Goal: Use online tool/utility: Use online tool/utility

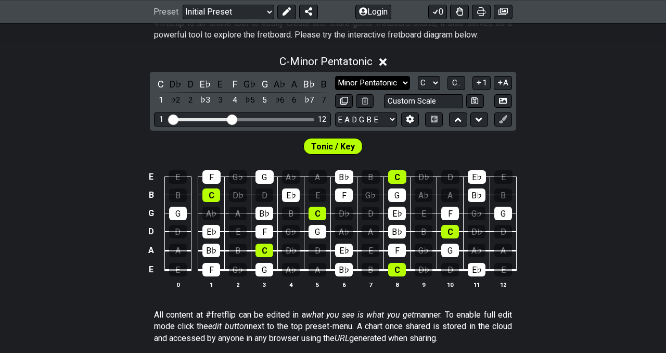
scroll to position [216, 0]
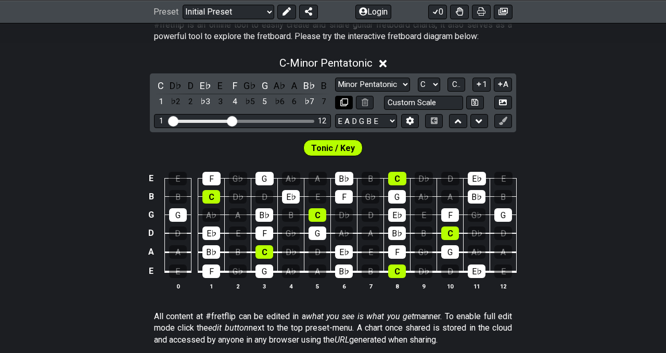
click at [346, 101] on icon at bounding box center [344, 102] width 8 height 8
select select "C"
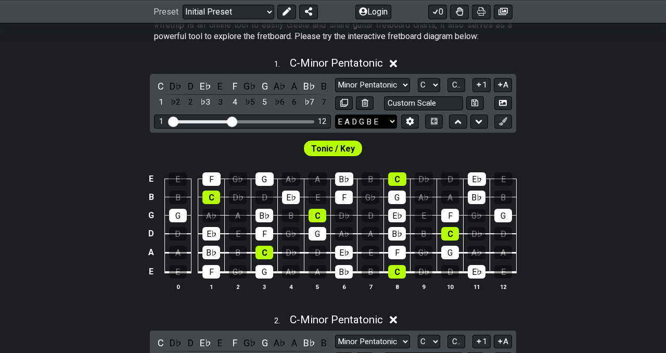
click at [391, 122] on select "E A D G B E E A D G B E E A D G B E B E A D F♯ B A D G C E A D A D G B E E♭ A♭ …" at bounding box center [366, 122] width 62 height 14
click at [335, 115] on select "E A D G B E E A D G B E E A D G B E B E A D F♯ B A D G C E A D A D G B E E♭ A♭ …" at bounding box center [366, 122] width 62 height 14
click at [409, 123] on icon at bounding box center [410, 122] width 7 height 8
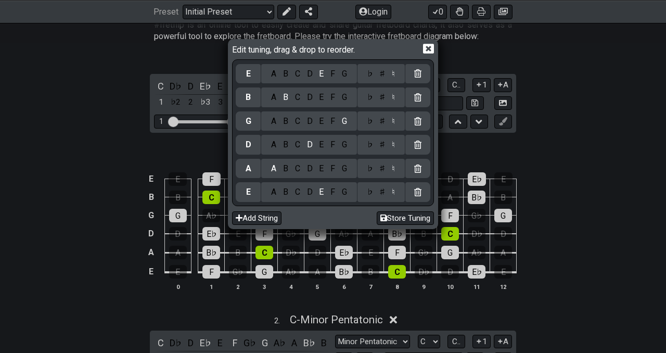
click at [422, 72] on icon at bounding box center [417, 73] width 7 height 8
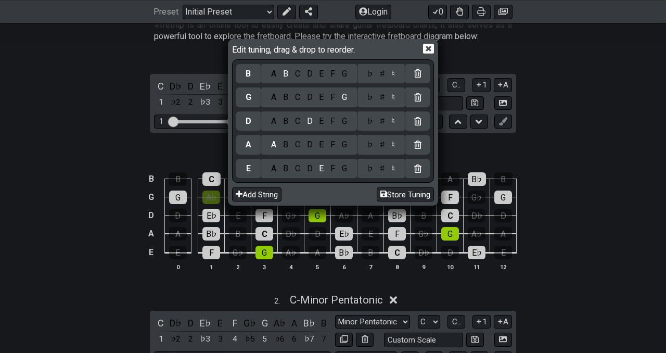
click at [422, 71] on icon at bounding box center [417, 73] width 7 height 8
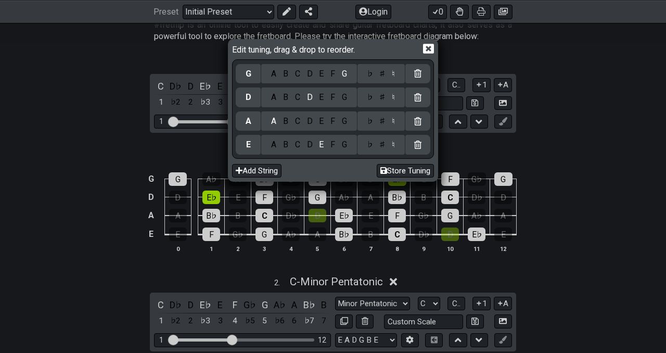
click at [428, 48] on icon at bounding box center [428, 49] width 11 height 10
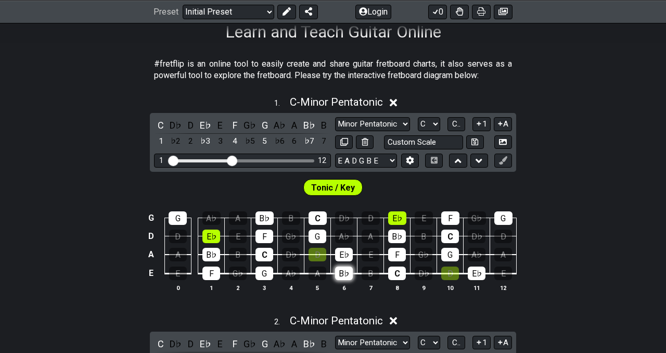
scroll to position [172, 0]
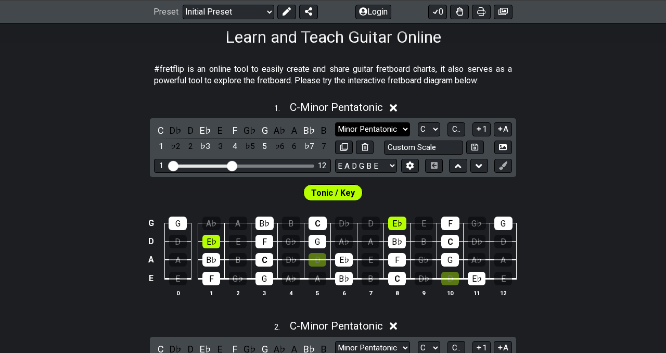
click at [395, 129] on select "Minor Pentatonic Click to edit Minor Pentatonic Major Pentatonic Minor Blues Ma…" at bounding box center [372, 129] width 75 height 14
select select "Major Pentatonic"
click at [335, 122] on select "Minor Pentatonic Click to edit Minor Pentatonic Major Pentatonic Minor Blues Ma…" at bounding box center [372, 129] width 75 height 14
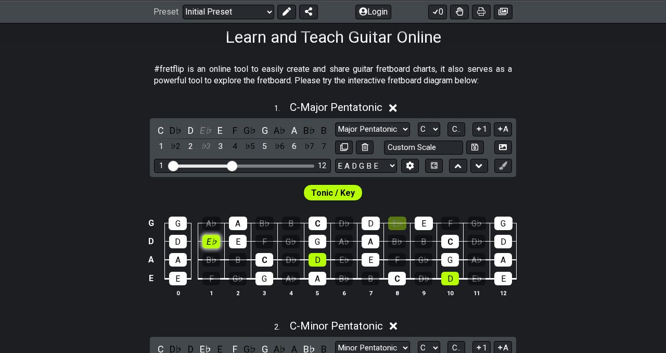
click at [215, 239] on div "E♭" at bounding box center [212, 242] width 18 height 14
click at [337, 192] on span "Tonic / Key" at bounding box center [333, 192] width 44 height 15
click at [502, 168] on icon at bounding box center [503, 165] width 8 height 8
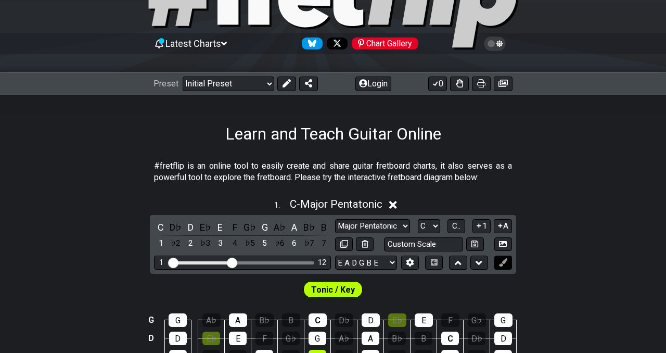
scroll to position [64, 0]
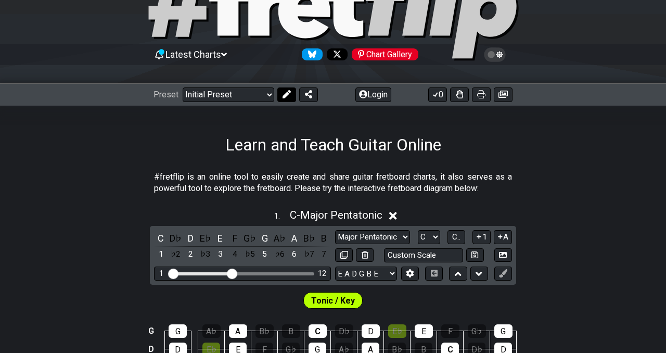
click at [287, 96] on icon at bounding box center [287, 94] width 8 height 8
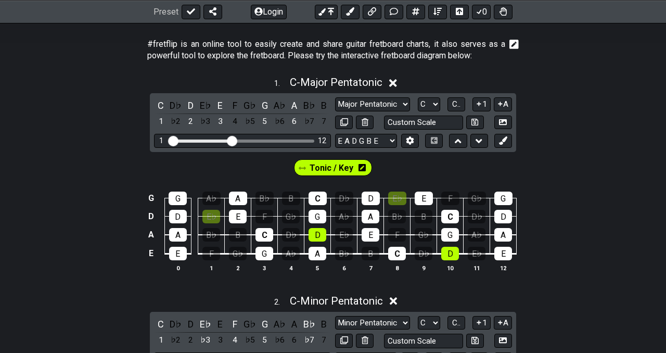
scroll to position [196, 0]
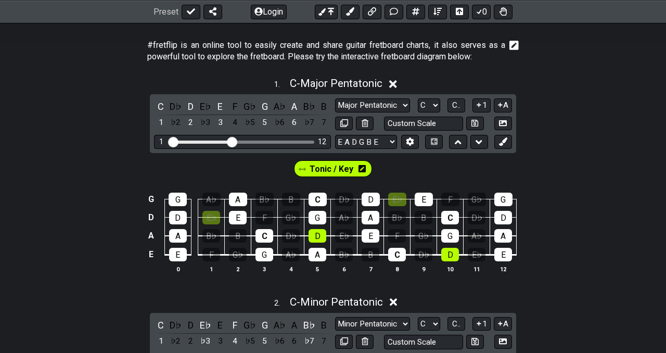
click at [380, 169] on div "Tonic / Key" at bounding box center [333, 166] width 666 height 26
click at [359, 169] on icon at bounding box center [362, 169] width 7 height 8
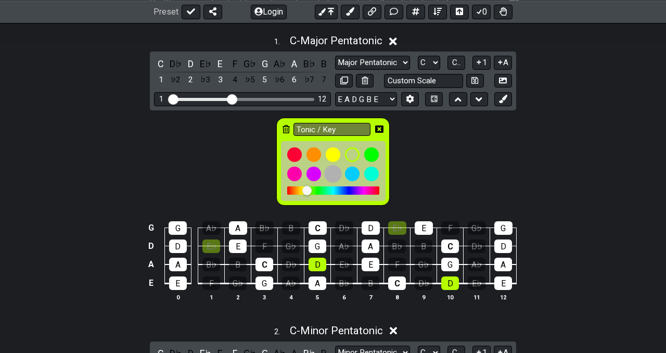
scroll to position [237, 0]
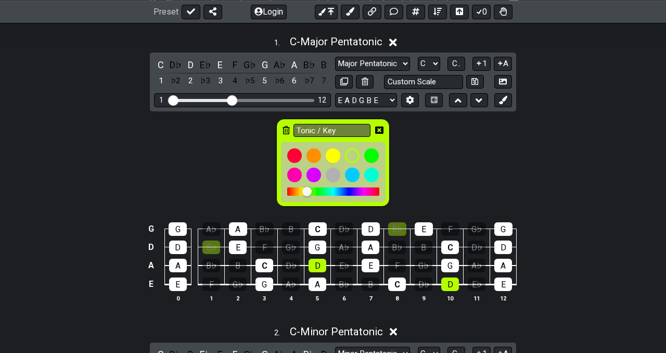
click at [428, 191] on div "Tonic / Key" at bounding box center [333, 159] width 666 height 97
click at [380, 128] on icon at bounding box center [379, 130] width 8 height 8
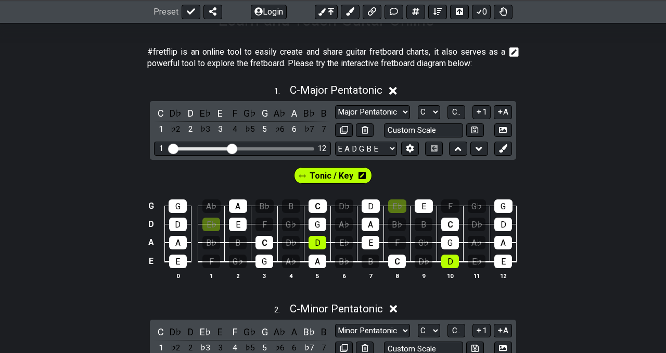
scroll to position [186, 0]
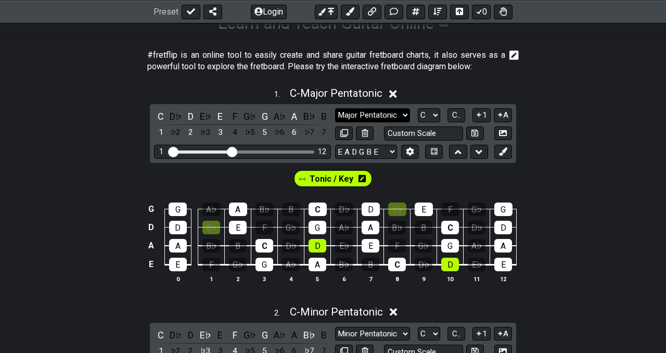
click at [401, 116] on select "Minor Pentatonic Click to edit Minor Pentatonic Major Pentatonic Minor Blues Ma…" at bounding box center [372, 115] width 75 height 14
click at [335, 108] on select "Minor Pentatonic Click to edit Minor Pentatonic Major Pentatonic Minor Blues Ma…" at bounding box center [372, 115] width 75 height 14
click at [389, 210] on div "E♭" at bounding box center [397, 210] width 18 height 14
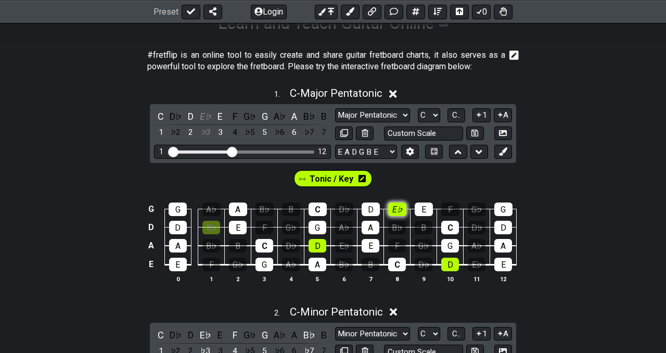
click at [389, 210] on div "E♭" at bounding box center [397, 210] width 18 height 14
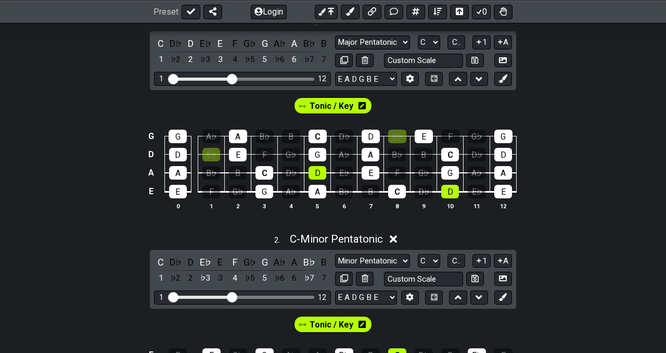
scroll to position [247, 0]
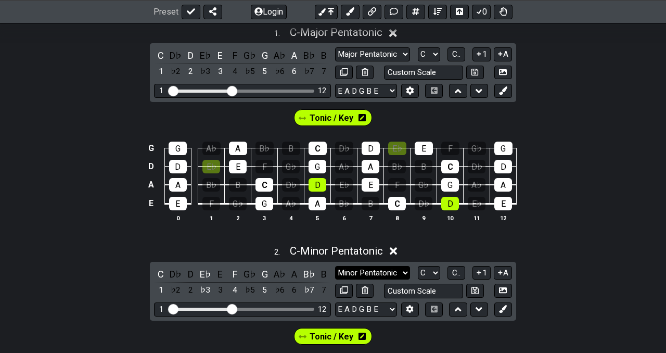
click at [400, 272] on select "Minor Pentatonic Click to edit Minor Pentatonic Major Pentatonic Minor Blues Ma…" at bounding box center [372, 273] width 75 height 14
select select "Major Pentatonic"
click at [335, 266] on select "Minor Pentatonic Click to edit Minor Pentatonic Major Pentatonic Minor Blues Ma…" at bounding box center [372, 273] width 75 height 14
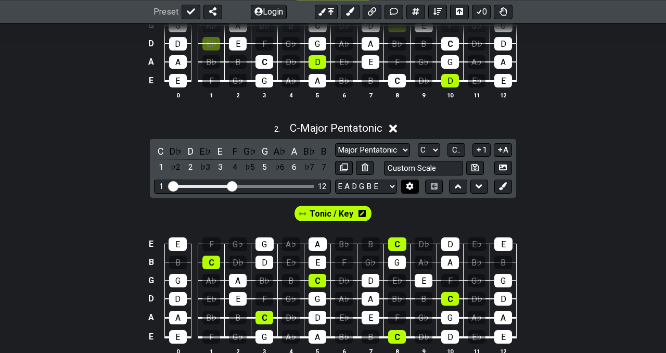
scroll to position [409, 0]
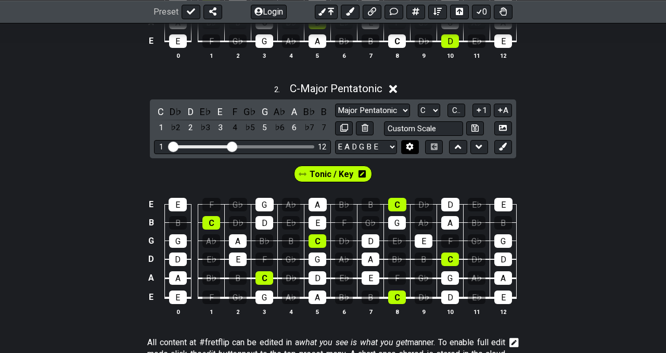
click at [406, 145] on button at bounding box center [410, 147] width 18 height 14
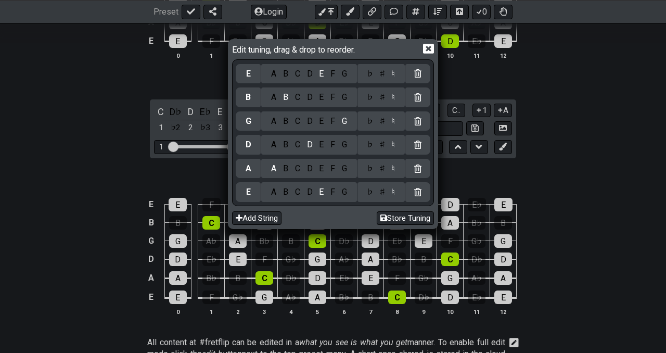
click at [422, 96] on icon at bounding box center [417, 97] width 7 height 8
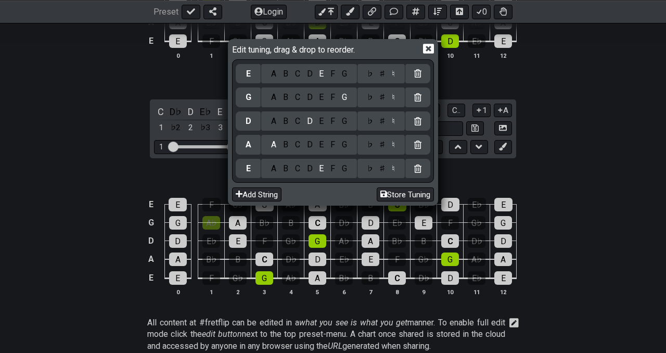
click at [420, 75] on icon at bounding box center [417, 73] width 7 height 8
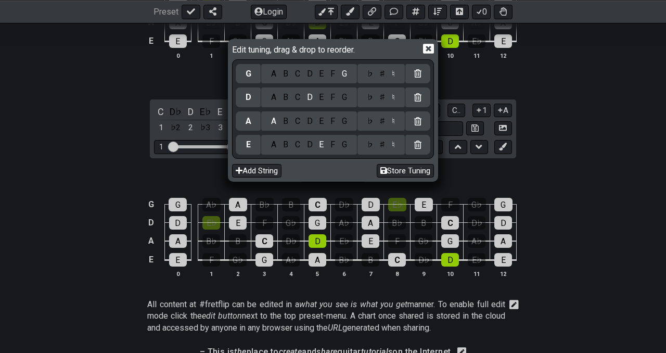
click at [429, 48] on icon at bounding box center [428, 49] width 11 height 10
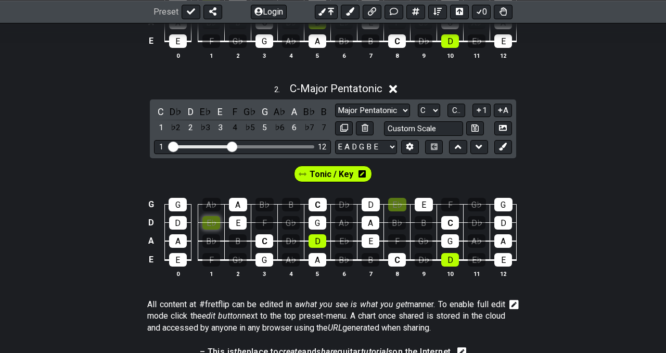
click at [213, 218] on div "E♭" at bounding box center [212, 223] width 18 height 14
click at [205, 225] on div "E♭" at bounding box center [212, 223] width 18 height 14
click at [487, 109] on button "1" at bounding box center [482, 111] width 18 height 14
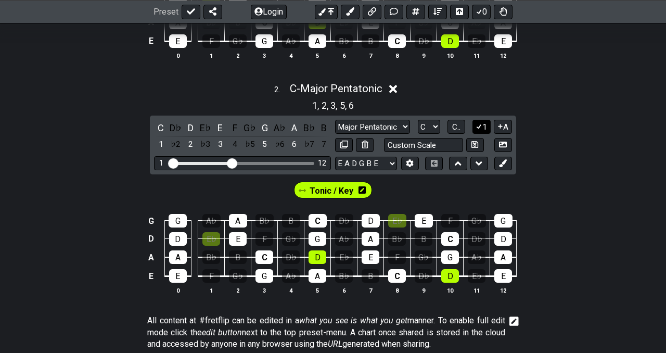
click at [483, 129] on button "1" at bounding box center [482, 127] width 18 height 14
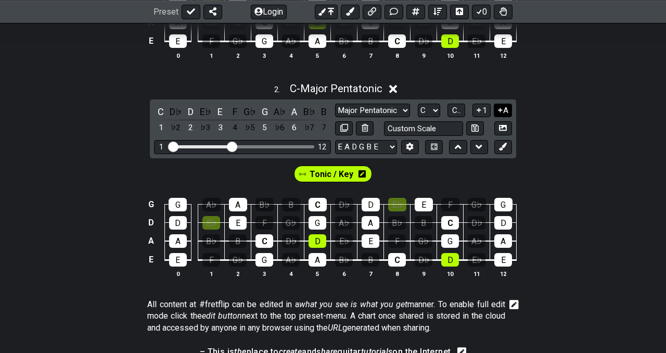
click at [502, 107] on icon at bounding box center [501, 110] width 10 height 8
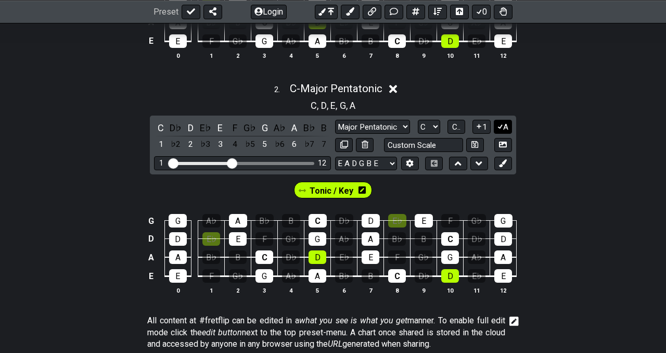
click at [502, 129] on icon at bounding box center [501, 126] width 10 height 8
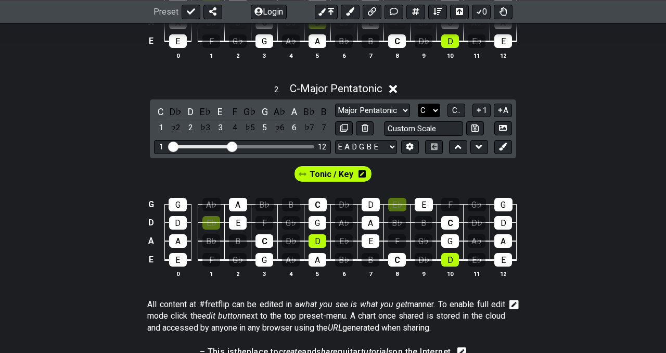
click at [431, 112] on select "A♭ A A♯ B♭ B C C♯ D♭ D D♯ E♭ E F F♯ G♭ G G♯" at bounding box center [429, 111] width 22 height 14
click at [418, 104] on select "A♭ A A♯ B♭ B C C♯ D♭ D D♯ E♭ E F F♯ G♭ G G♯" at bounding box center [429, 111] width 22 height 14
click at [431, 112] on select "A♭ A A♯ B♭ B C C♯ D♭ D D♯ E♭ E F F♯ G♭ G G♯" at bounding box center [429, 111] width 22 height 14
select select "G"
click at [418, 104] on select "A♭ A A♯ B♭ B C C♯ D♭ D D♯ E♭ E F F♯ G♭ G G♯" at bounding box center [429, 111] width 22 height 14
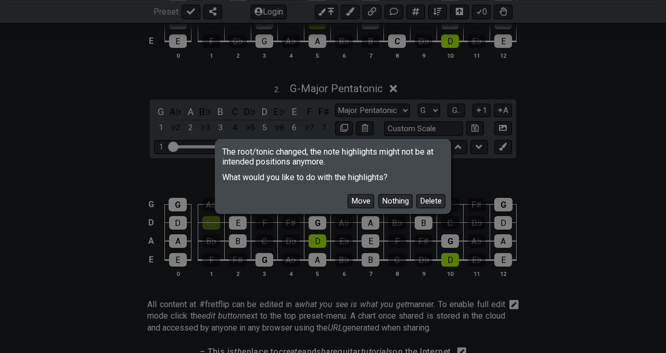
scroll to position [412, 0]
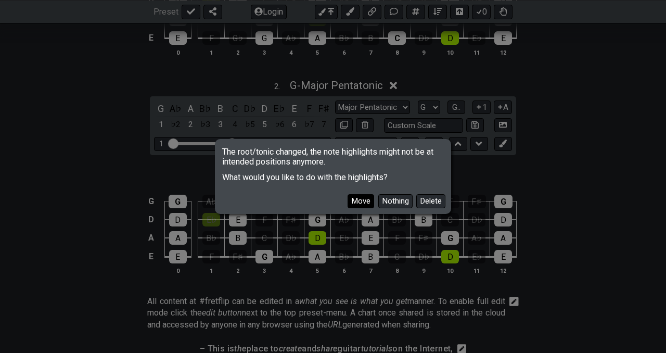
click at [365, 203] on button "Move" at bounding box center [361, 201] width 27 height 14
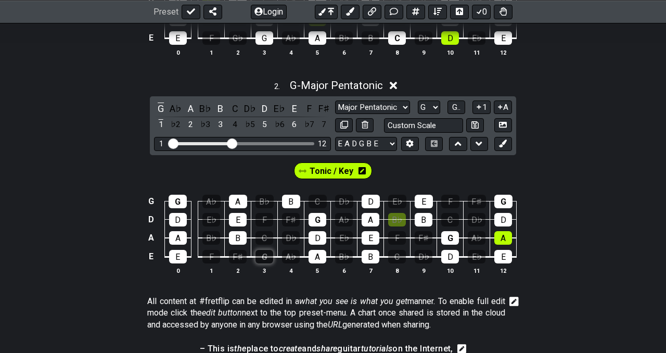
click at [259, 255] on div "G" at bounding box center [265, 257] width 18 height 14
click at [320, 169] on span "Tonic / Key" at bounding box center [332, 170] width 44 height 15
click at [262, 258] on div "G" at bounding box center [265, 257] width 18 height 14
click at [236, 236] on div "B" at bounding box center [238, 238] width 18 height 14
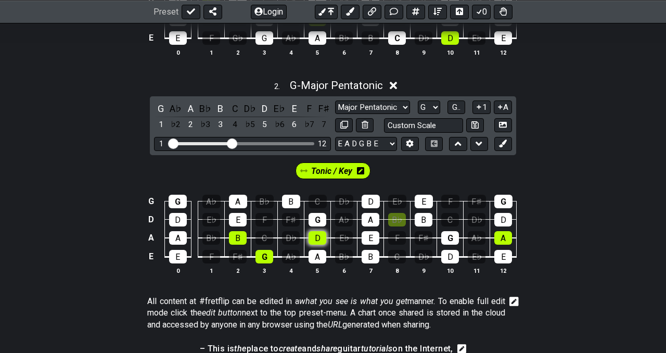
click at [324, 240] on div "D" at bounding box center [318, 238] width 18 height 14
click at [317, 220] on div "G" at bounding box center [318, 220] width 18 height 14
click at [317, 243] on div "D" at bounding box center [318, 238] width 18 height 14
click at [179, 214] on div "D" at bounding box center [178, 220] width 18 height 14
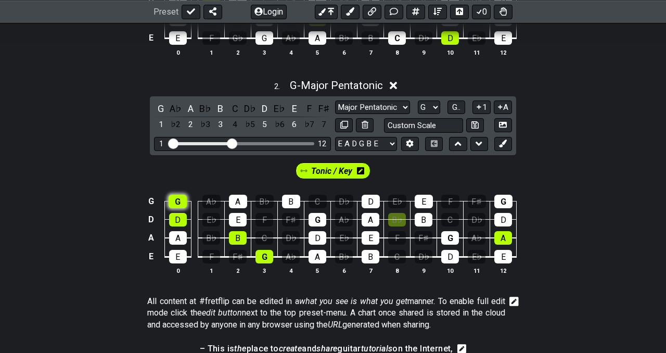
click at [176, 199] on div "G" at bounding box center [178, 202] width 18 height 14
click at [507, 142] on icon at bounding box center [503, 144] width 8 height 8
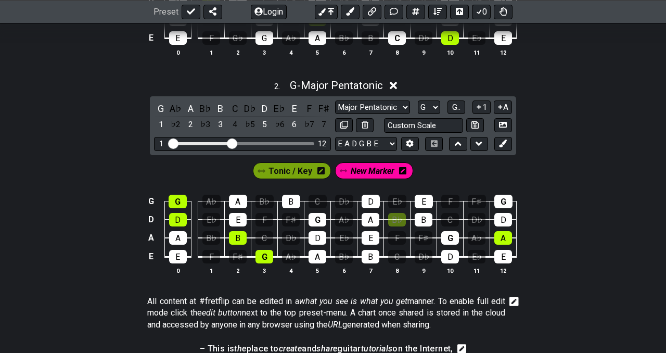
click at [298, 173] on span "Tonic / Key" at bounding box center [291, 170] width 44 height 15
click at [291, 169] on span "Tonic / Key" at bounding box center [288, 170] width 41 height 15
click at [322, 169] on icon at bounding box center [318, 170] width 7 height 7
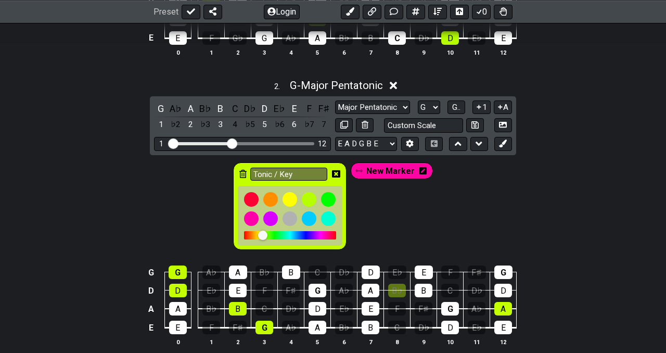
drag, startPoint x: 264, startPoint y: 234, endPoint x: 348, endPoint y: 234, distance: 83.3
click at [347, 234] on div "Tonic / Key" at bounding box center [289, 206] width 113 height 88
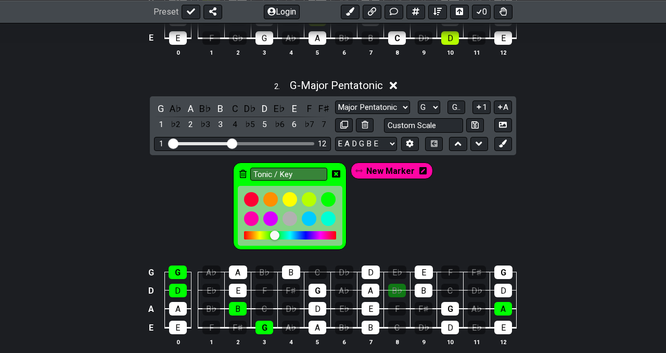
drag, startPoint x: 336, startPoint y: 235, endPoint x: 292, endPoint y: 236, distance: 44.3
click at [292, 236] on div at bounding box center [290, 235] width 92 height 8
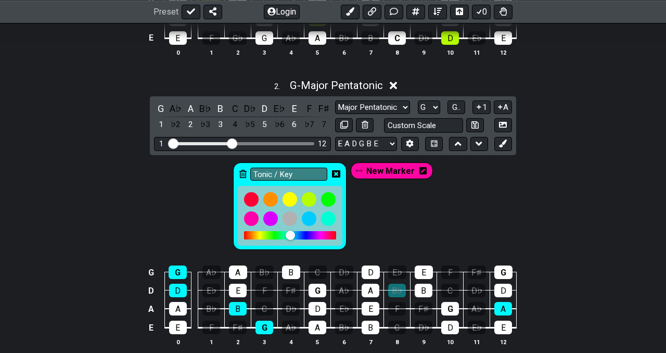
click at [287, 235] on div at bounding box center [290, 235] width 92 height 8
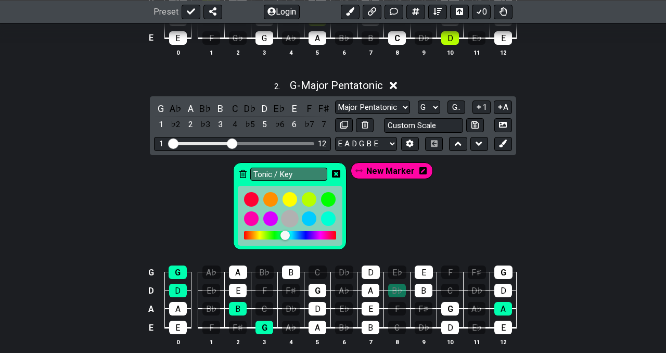
click at [289, 222] on div at bounding box center [290, 219] width 18 height 18
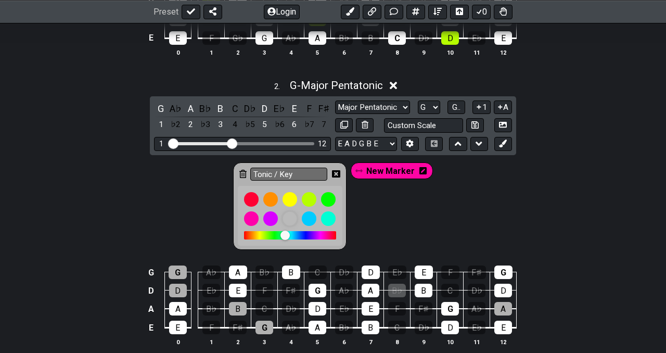
click at [289, 222] on div at bounding box center [290, 219] width 18 height 18
click at [207, 257] on td "A♭" at bounding box center [211, 263] width 27 height 18
click at [335, 172] on icon at bounding box center [336, 173] width 8 height 7
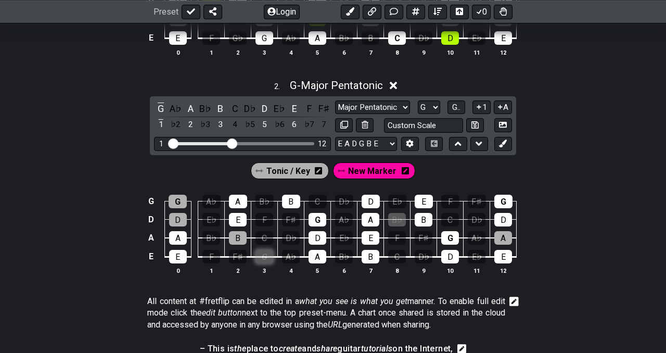
click at [268, 252] on div "G" at bounding box center [265, 257] width 18 height 14
click at [360, 170] on span "New Marker" at bounding box center [372, 170] width 48 height 15
click at [263, 255] on div "G" at bounding box center [265, 257] width 18 height 14
click at [241, 238] on div "B" at bounding box center [238, 238] width 18 height 14
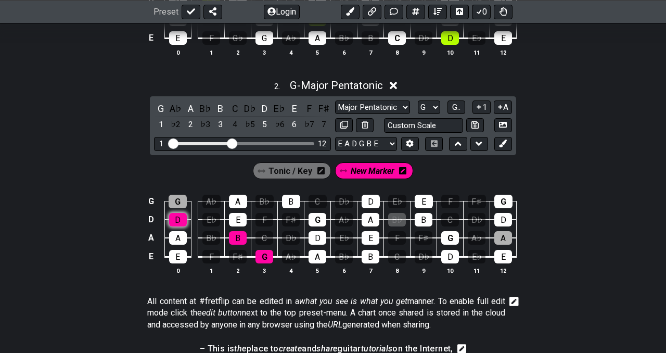
click at [180, 218] on div "D" at bounding box center [178, 220] width 18 height 14
click at [176, 202] on div "G" at bounding box center [178, 202] width 18 height 14
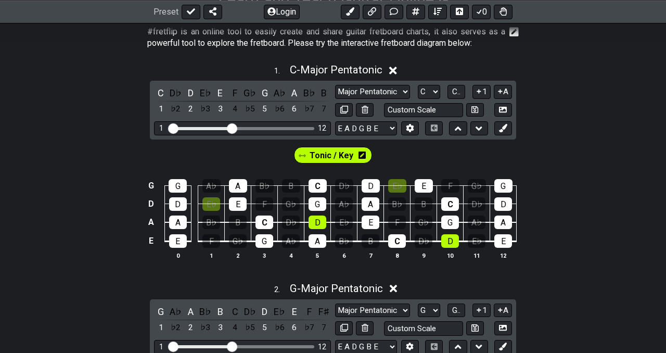
scroll to position [167, 0]
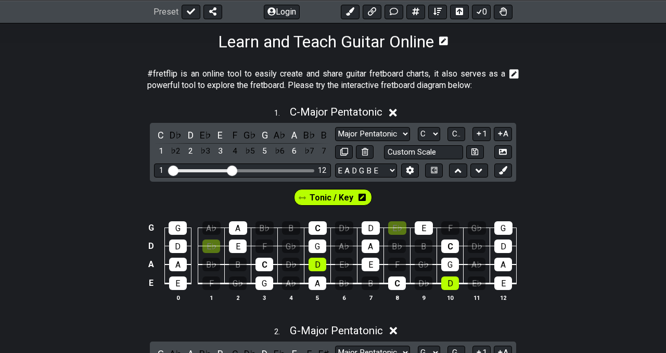
click at [396, 112] on icon at bounding box center [393, 113] width 8 height 8
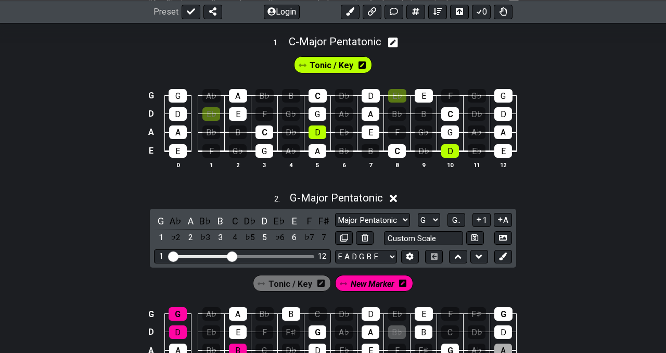
scroll to position [158, 0]
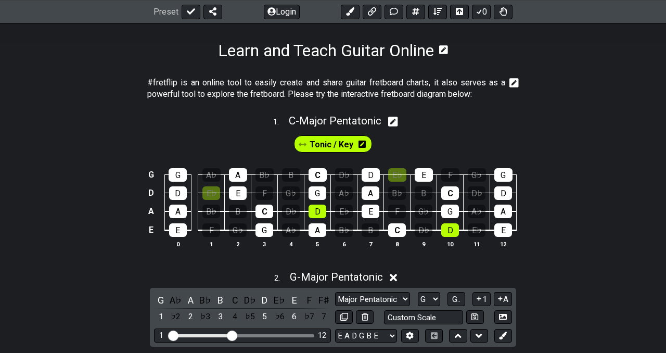
click at [395, 120] on icon at bounding box center [393, 122] width 10 height 10
select select "Major Pentatonic"
select select "C"
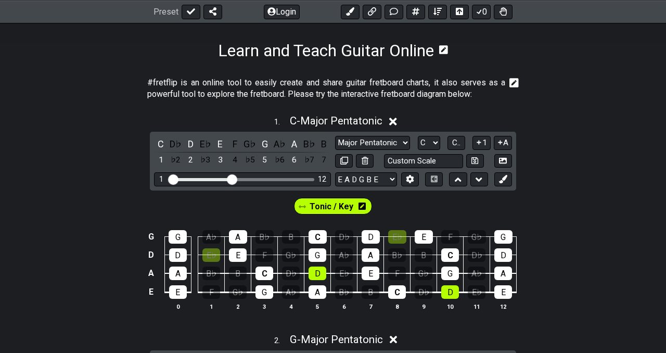
click at [395, 120] on icon at bounding box center [393, 122] width 8 height 8
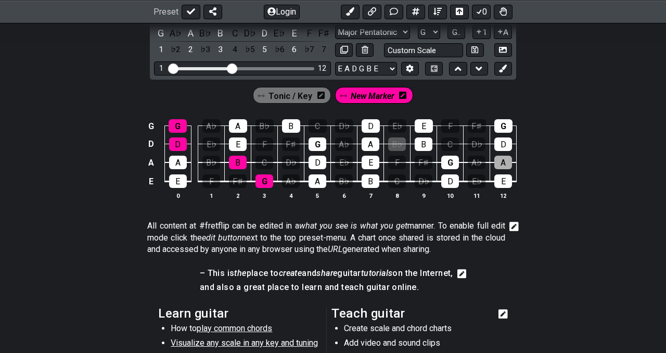
scroll to position [424, 0]
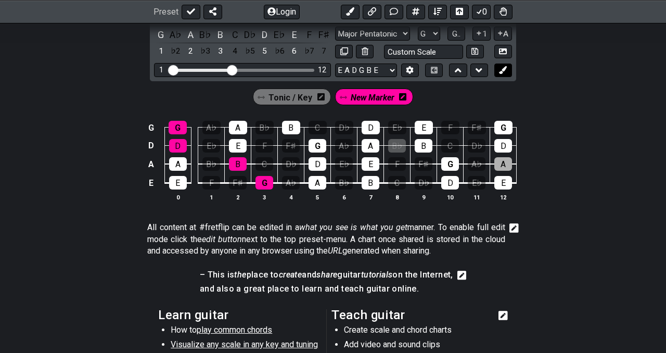
click at [500, 71] on icon at bounding box center [503, 70] width 8 height 8
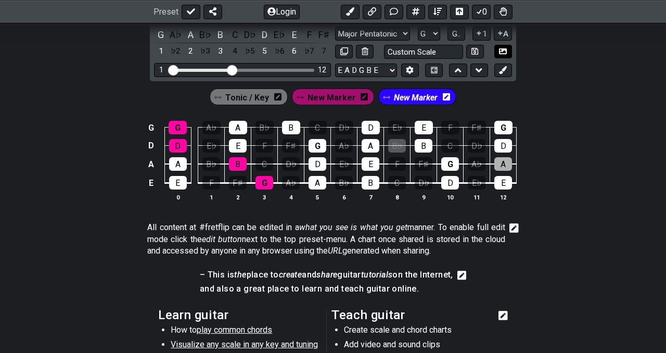
click at [503, 48] on icon at bounding box center [503, 51] width 8 height 6
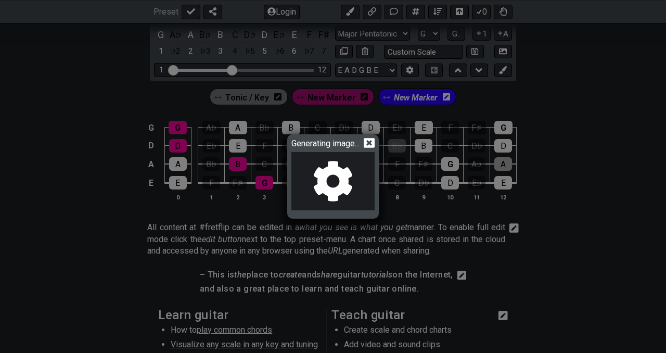
click at [370, 145] on icon at bounding box center [369, 142] width 11 height 11
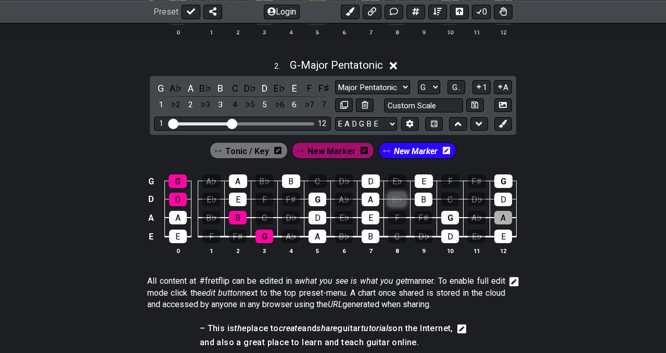
scroll to position [0, 0]
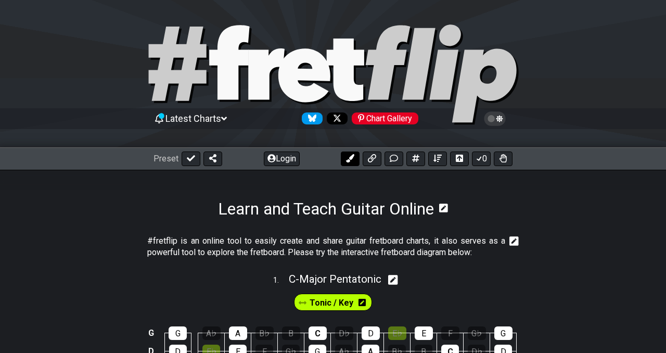
click at [349, 159] on icon at bounding box center [350, 158] width 8 height 8
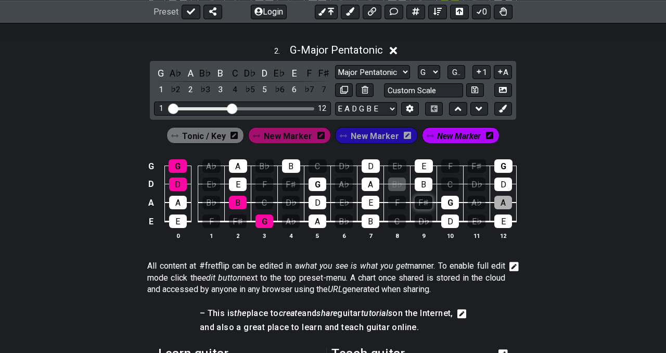
scroll to position [379, 0]
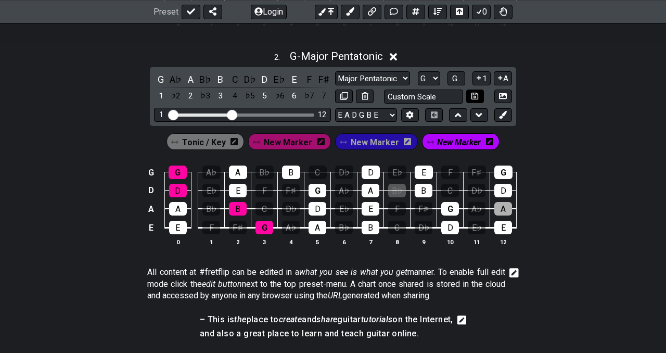
click at [476, 97] on icon at bounding box center [475, 96] width 7 height 8
select select "Custom Scale"
click at [476, 97] on icon at bounding box center [475, 96] width 7 height 8
click at [502, 76] on icon at bounding box center [501, 78] width 10 height 8
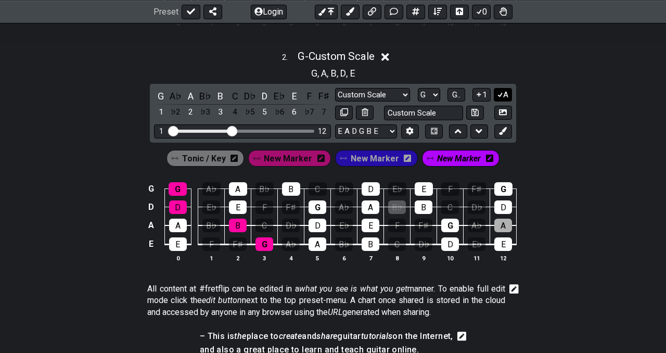
click at [503, 93] on button "A" at bounding box center [503, 95] width 18 height 14
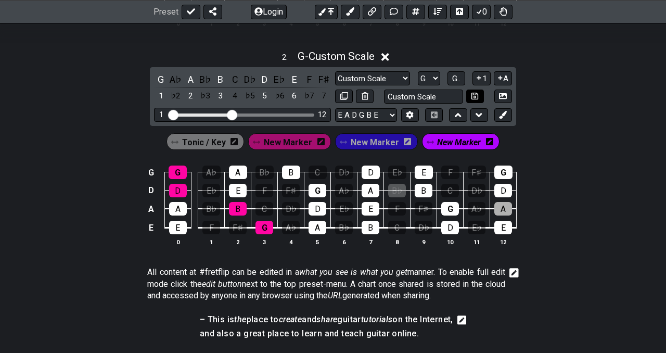
click at [474, 95] on icon at bounding box center [475, 96] width 7 height 8
click at [439, 96] on input "text" at bounding box center [423, 97] width 79 height 14
type input "Custom Scale"
click at [479, 96] on button at bounding box center [475, 97] width 18 height 14
click at [403, 78] on select "Minor Pentatonic Custom Scale Minor Pentatonic Major Pentatonic Minor Blues Maj…" at bounding box center [372, 78] width 75 height 14
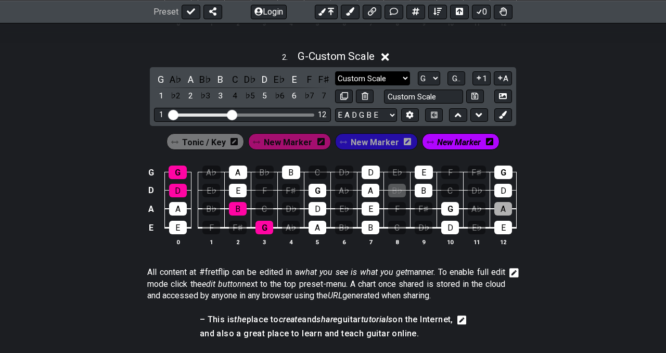
select select "Major Pentatonic"
click at [335, 71] on select "Minor Pentatonic Custom Scale Minor Pentatonic Major Pentatonic Minor Blues Maj…" at bounding box center [372, 78] width 75 height 14
click at [342, 95] on icon at bounding box center [344, 96] width 8 height 8
select select "Major Pentatonic"
select select "G"
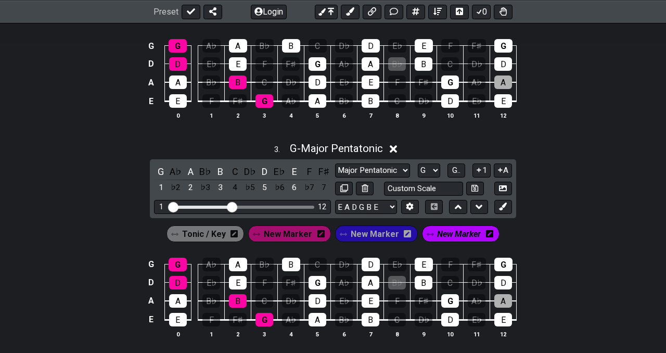
scroll to position [595, 0]
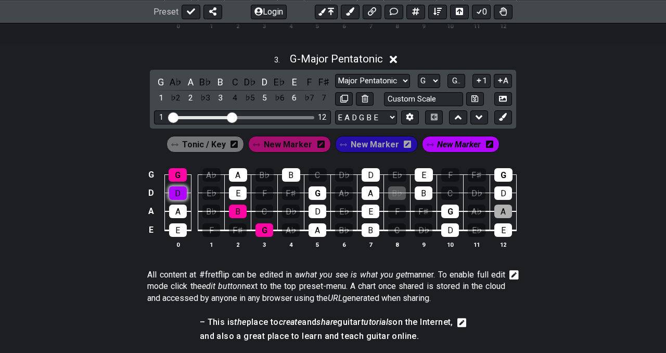
click at [175, 196] on div "D" at bounding box center [178, 193] width 18 height 14
click at [176, 194] on div "D" at bounding box center [178, 193] width 18 height 14
click at [174, 172] on div "G" at bounding box center [178, 175] width 18 height 14
click at [290, 142] on span "New Marker" at bounding box center [288, 144] width 48 height 15
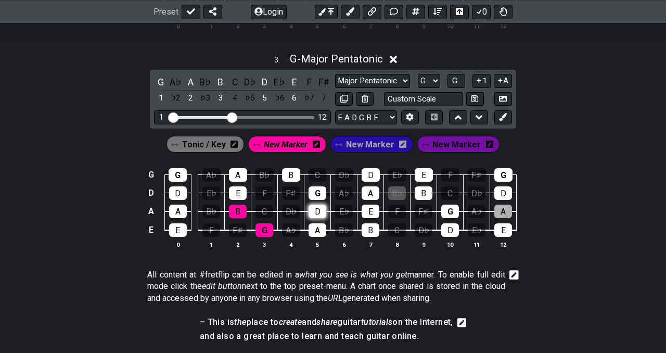
click at [319, 211] on div "D" at bounding box center [318, 212] width 18 height 14
click at [317, 191] on div "G" at bounding box center [318, 193] width 18 height 14
click at [344, 98] on icon at bounding box center [344, 99] width 8 height 8
select select "Major Pentatonic"
select select "G"
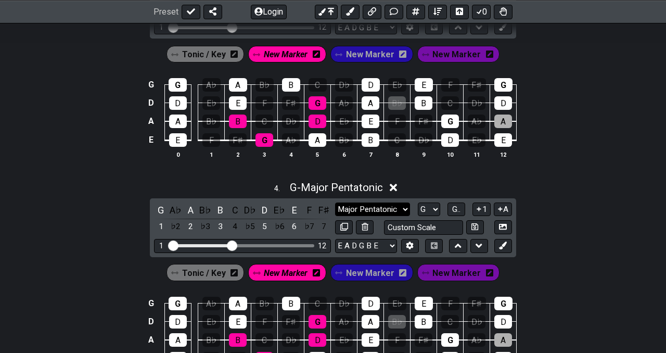
scroll to position [750, 0]
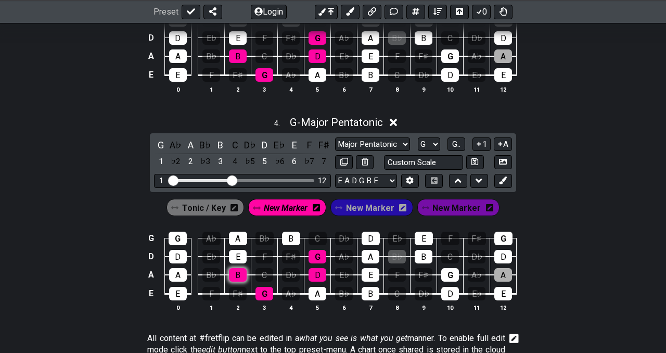
click at [235, 272] on div "B" at bounding box center [238, 275] width 18 height 14
click at [257, 294] on div "G" at bounding box center [265, 294] width 18 height 14
click at [309, 272] on div "D" at bounding box center [318, 275] width 18 height 14
click at [313, 255] on div "G" at bounding box center [318, 257] width 18 height 14
click at [318, 251] on div "G" at bounding box center [318, 257] width 18 height 14
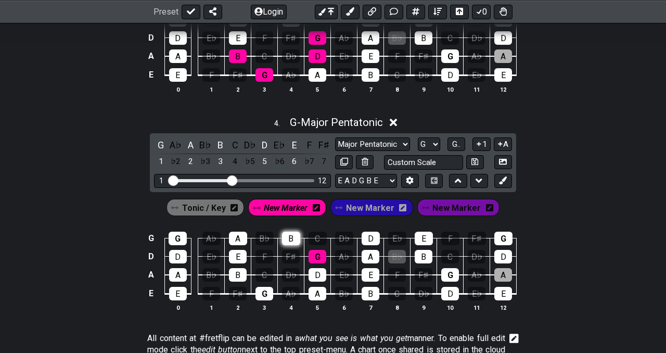
click at [292, 237] on div "B" at bounding box center [291, 239] width 18 height 14
click at [363, 239] on div "D" at bounding box center [371, 239] width 18 height 14
click at [500, 239] on div "G" at bounding box center [504, 239] width 18 height 14
click at [344, 161] on icon at bounding box center [344, 162] width 8 height 8
select select "Major Pentatonic"
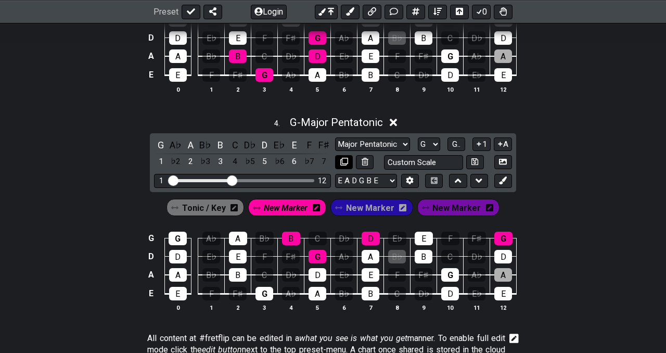
select select "G"
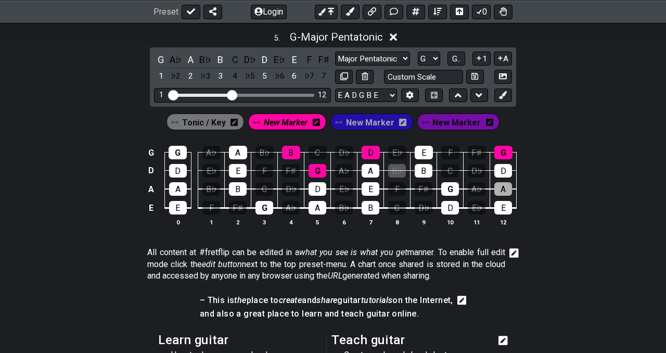
scroll to position [981, 0]
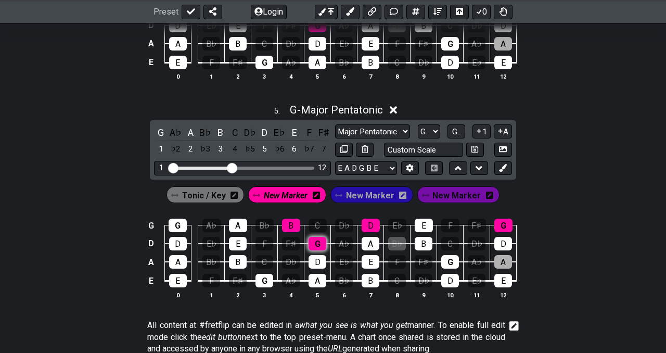
click at [316, 243] on div "G" at bounding box center [318, 244] width 18 height 14
click at [286, 223] on div "B" at bounding box center [291, 226] width 18 height 14
click at [365, 220] on div "D" at bounding box center [371, 226] width 18 height 14
click at [498, 221] on div "G" at bounding box center [504, 226] width 18 height 14
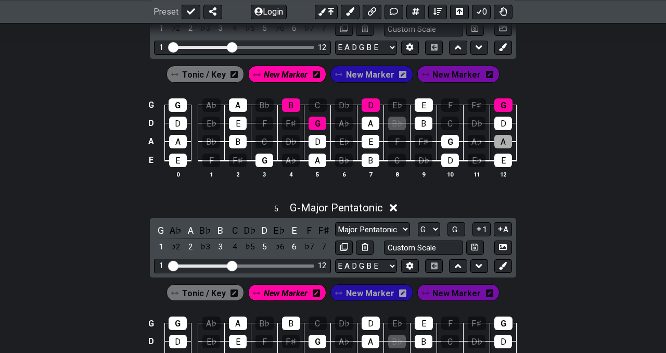
scroll to position [968, 0]
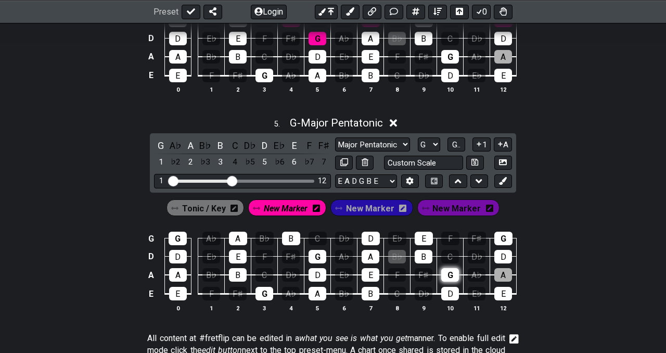
click at [448, 270] on div "G" at bounding box center [450, 275] width 18 height 14
click at [424, 255] on div "B" at bounding box center [424, 257] width 18 height 14
click at [371, 236] on div "D" at bounding box center [371, 239] width 18 height 14
click at [504, 235] on div "G" at bounding box center [504, 239] width 18 height 14
click at [342, 160] on icon at bounding box center [344, 162] width 8 height 8
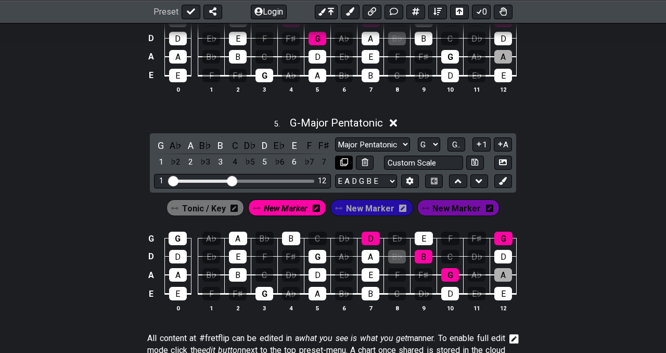
select select "Major Pentatonic"
select select "G"
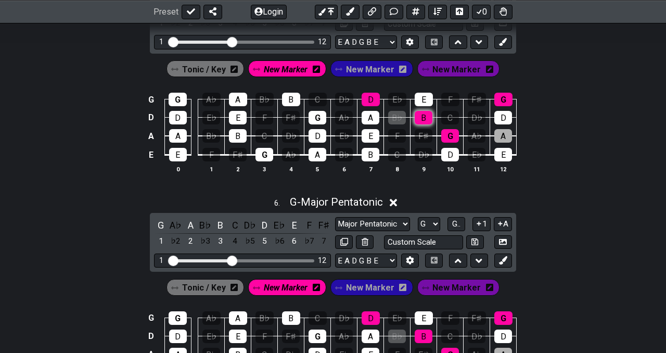
scroll to position [1160, 0]
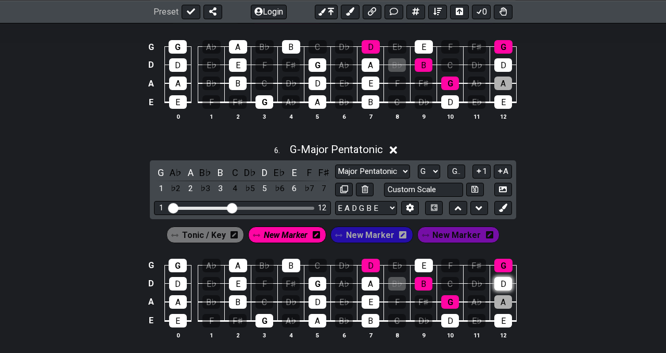
click at [505, 284] on div "D" at bounding box center [504, 284] width 18 height 14
click at [368, 266] on div "D" at bounding box center [371, 266] width 18 height 14
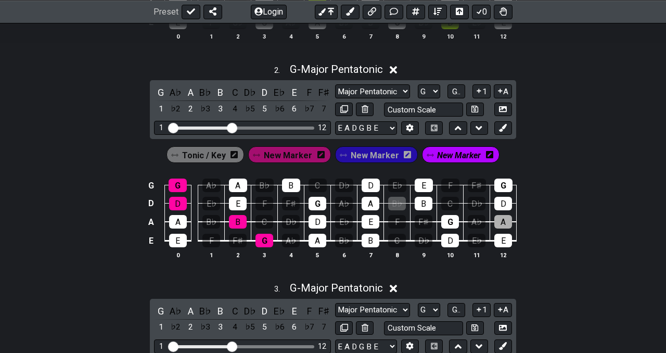
scroll to position [360, 0]
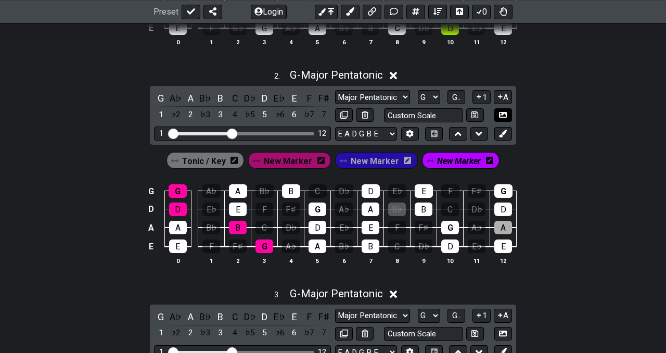
click at [502, 113] on icon at bounding box center [503, 115] width 8 height 6
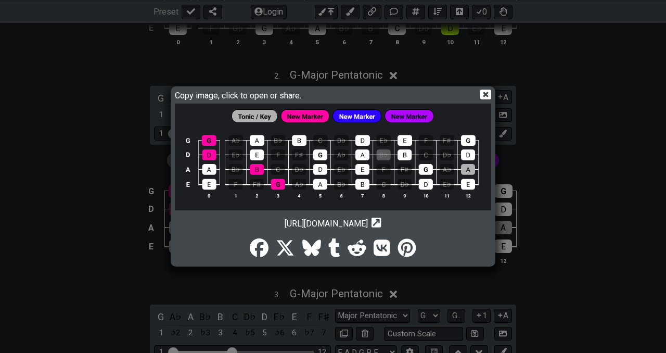
click at [483, 93] on icon at bounding box center [486, 95] width 11 height 10
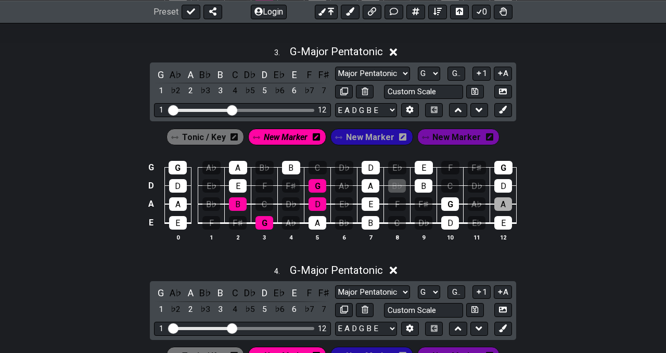
scroll to position [598, 0]
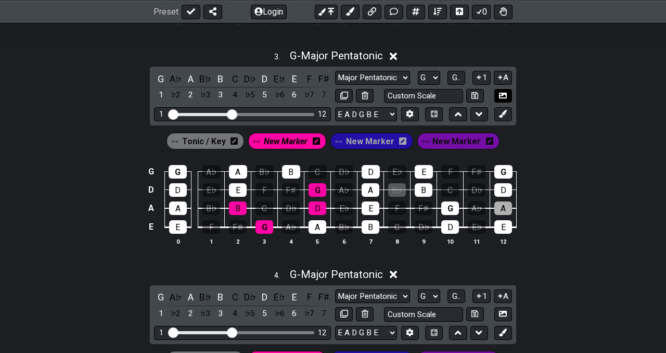
click at [503, 95] on icon at bounding box center [503, 96] width 8 height 8
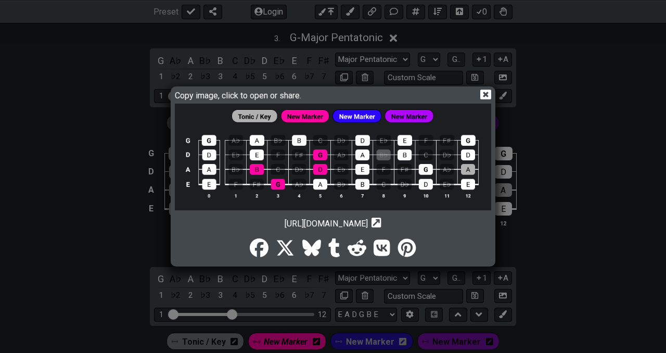
scroll to position [619, 0]
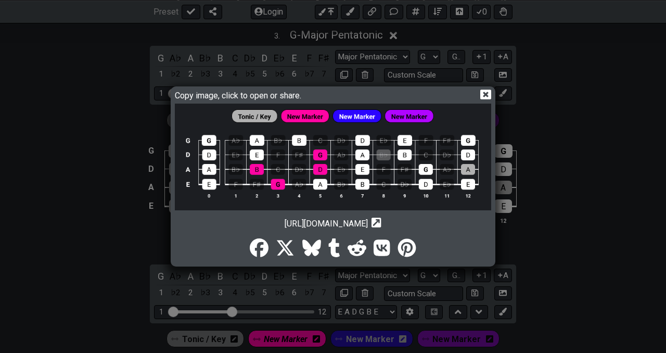
click at [489, 96] on icon at bounding box center [486, 95] width 11 height 10
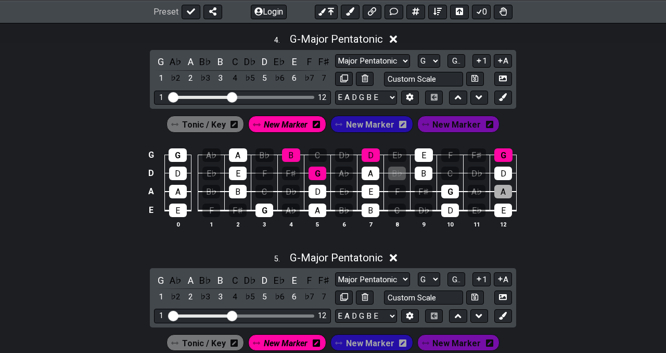
scroll to position [825, 0]
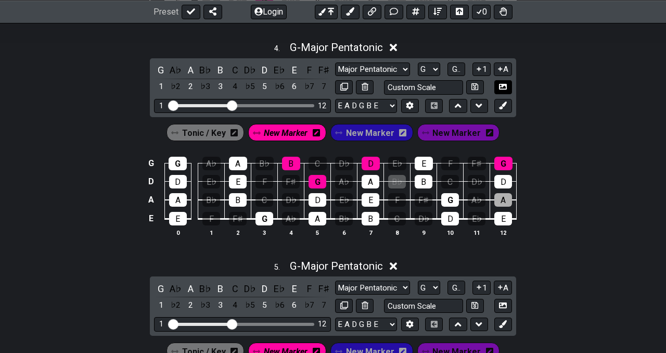
click at [500, 84] on icon at bounding box center [503, 87] width 8 height 6
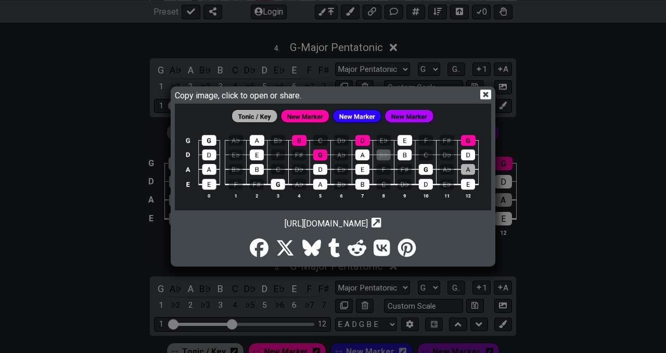
click at [488, 94] on icon at bounding box center [486, 95] width 11 height 10
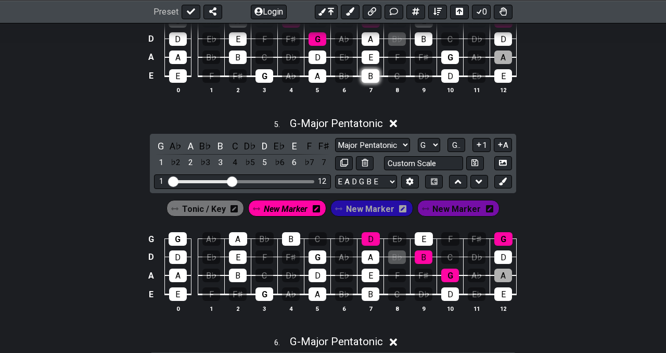
scroll to position [1021, 0]
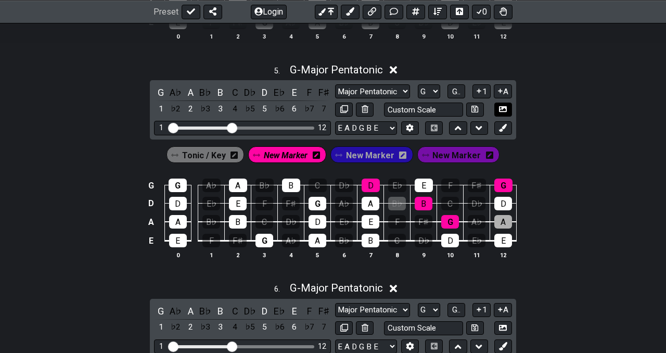
click at [500, 111] on icon at bounding box center [503, 109] width 8 height 8
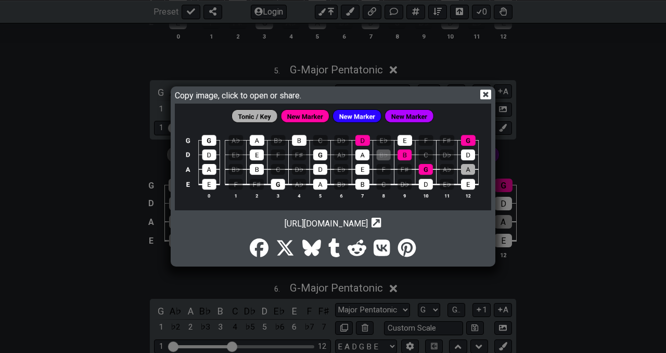
click at [484, 96] on icon at bounding box center [486, 94] width 11 height 11
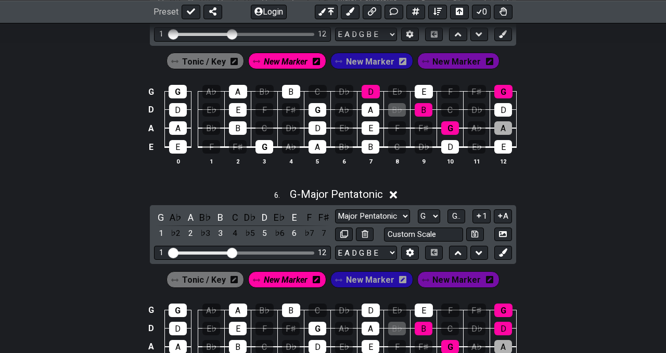
scroll to position [1242, 0]
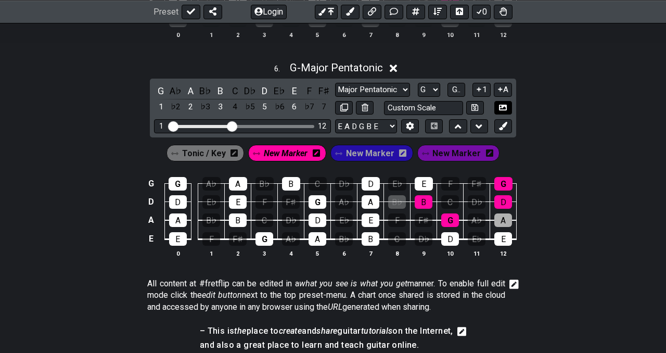
click at [508, 102] on button at bounding box center [504, 108] width 18 height 14
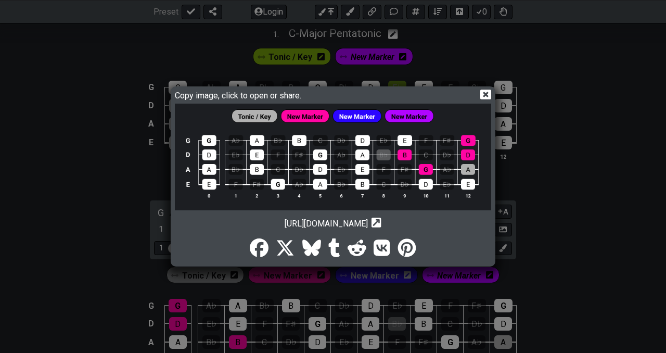
scroll to position [178, 0]
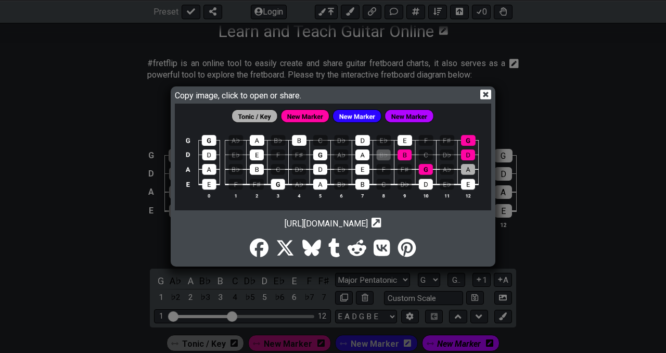
click at [483, 96] on icon at bounding box center [486, 95] width 11 height 10
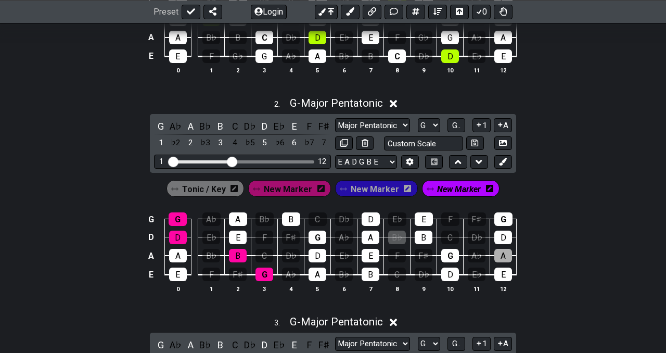
scroll to position [333, 0]
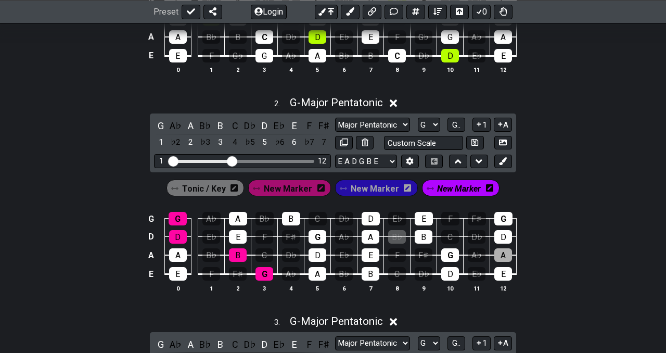
click at [222, 190] on span "Tonic / Key" at bounding box center [204, 188] width 44 height 15
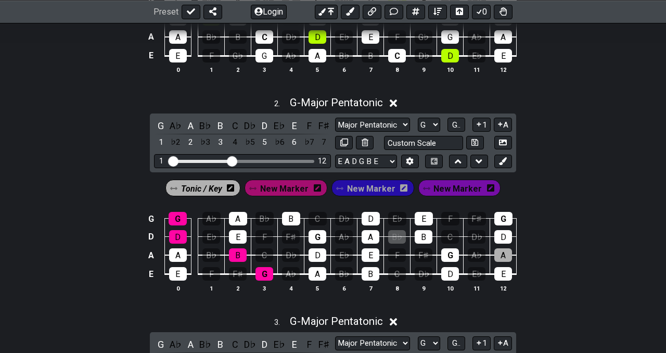
click at [209, 190] on span "Tonic / Key" at bounding box center [201, 188] width 41 height 15
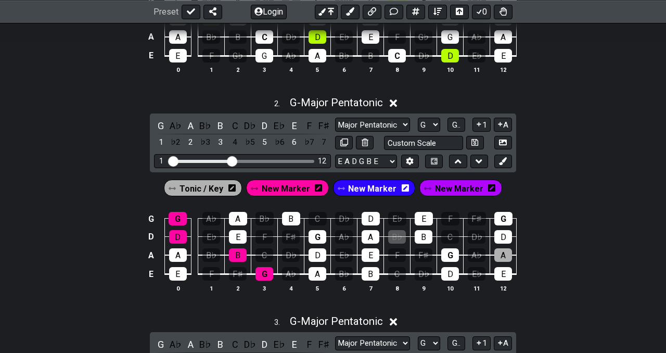
click at [236, 190] on icon at bounding box center [232, 187] width 7 height 7
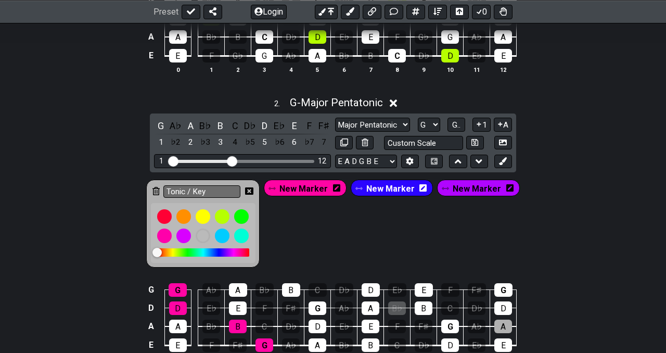
click at [160, 190] on icon at bounding box center [156, 191] width 7 height 8
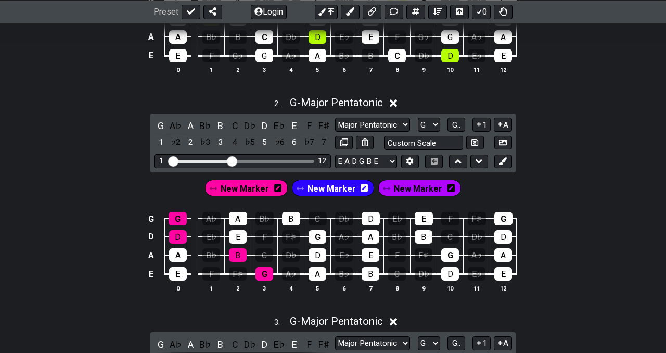
click at [362, 188] on icon at bounding box center [364, 188] width 7 height 8
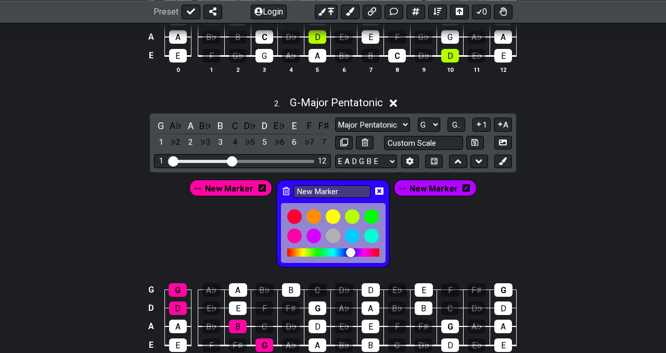
click at [283, 192] on icon at bounding box center [286, 191] width 7 height 8
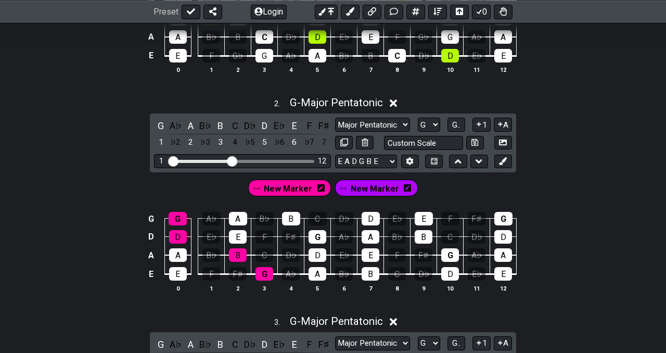
click at [405, 190] on icon at bounding box center [407, 187] width 7 height 7
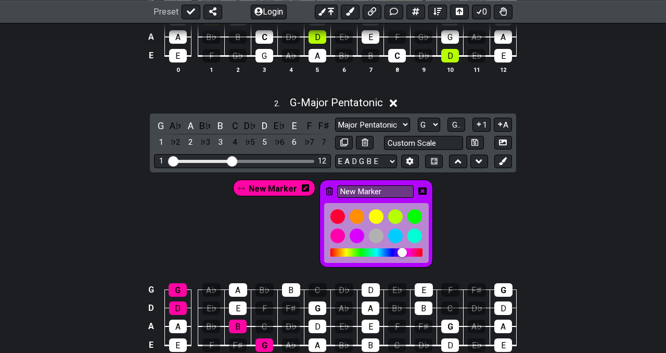
click at [328, 191] on icon at bounding box center [329, 191] width 7 height 8
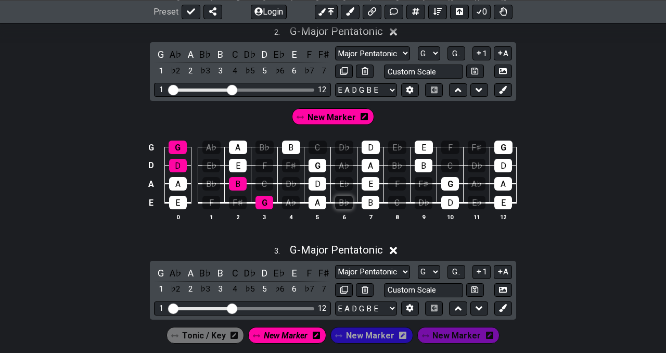
scroll to position [550, 0]
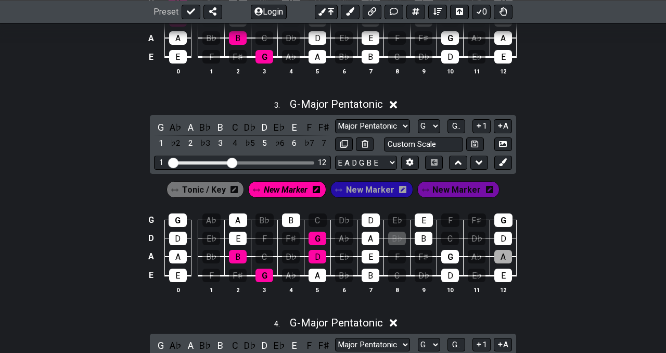
click at [237, 188] on icon at bounding box center [234, 189] width 7 height 8
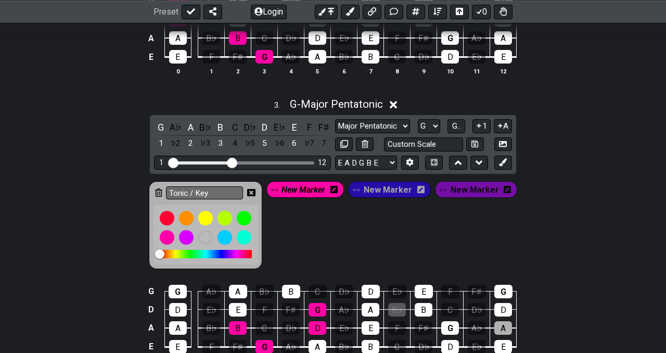
click at [158, 193] on icon at bounding box center [158, 192] width 7 height 8
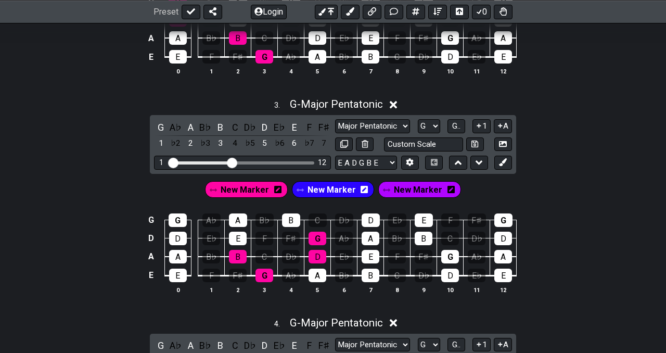
click at [361, 187] on icon at bounding box center [364, 189] width 7 height 7
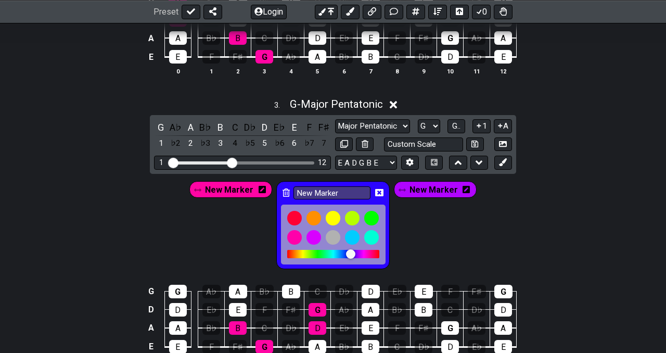
click at [290, 192] on div "New Marker" at bounding box center [332, 225] width 113 height 88
click at [283, 192] on icon at bounding box center [286, 192] width 7 height 8
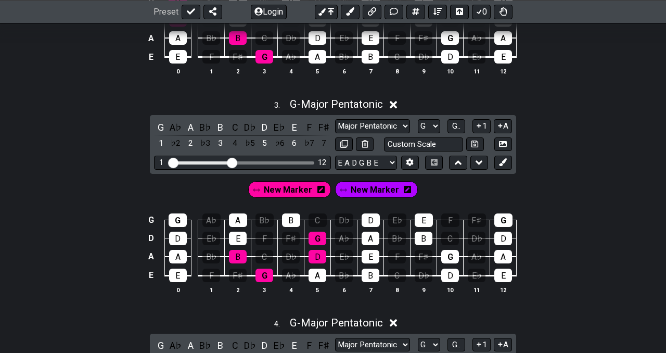
click at [404, 188] on icon at bounding box center [407, 189] width 7 height 7
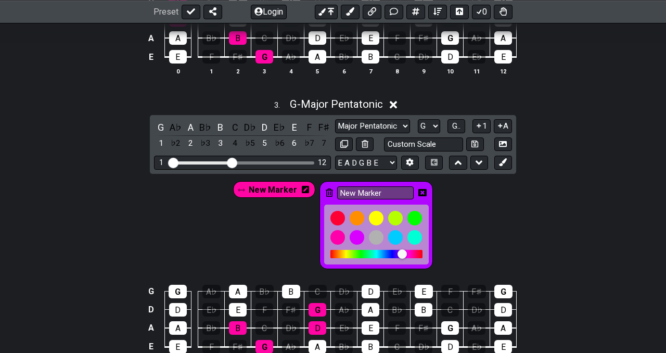
click at [331, 189] on icon at bounding box center [329, 192] width 7 height 8
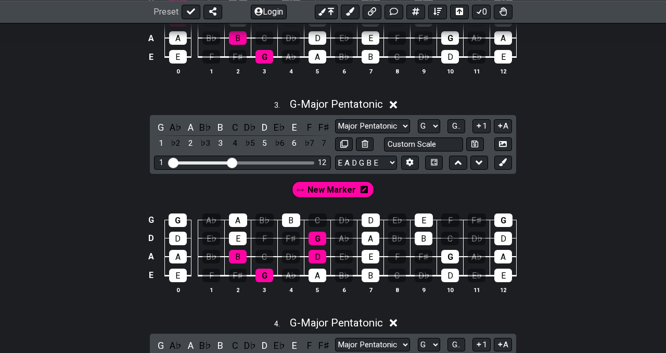
scroll to position [795, 0]
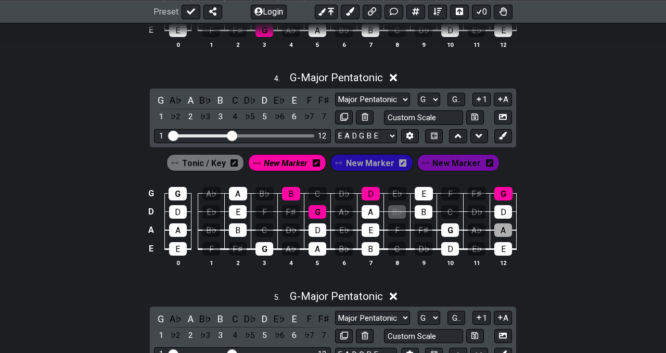
click at [240, 162] on div "Tonic / Key" at bounding box center [206, 162] width 78 height 17
click at [234, 163] on icon at bounding box center [234, 162] width 7 height 7
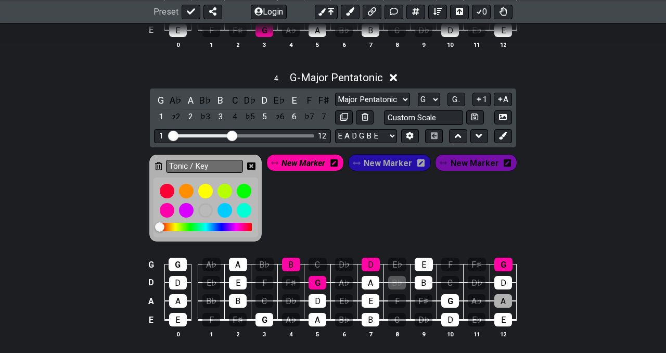
click at [162, 162] on icon at bounding box center [158, 166] width 7 height 8
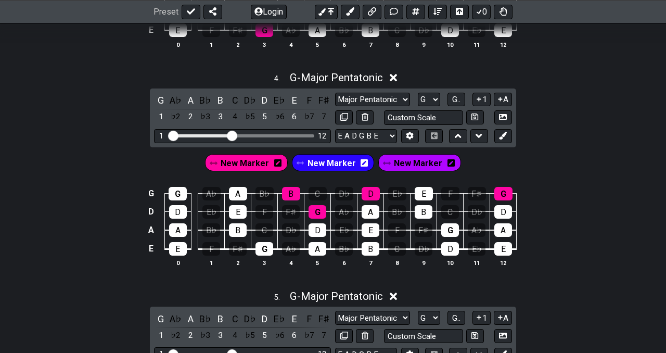
click at [362, 161] on icon at bounding box center [364, 163] width 7 height 8
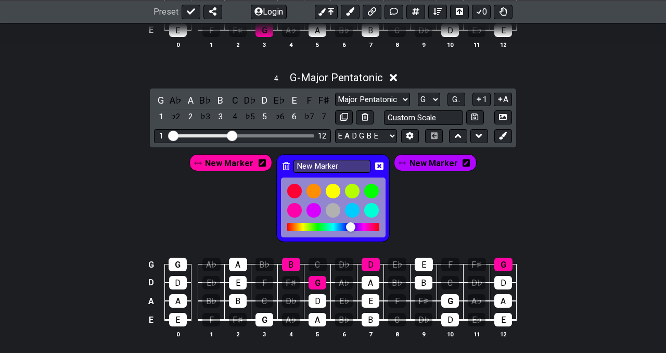
click at [288, 162] on icon at bounding box center [286, 166] width 7 height 8
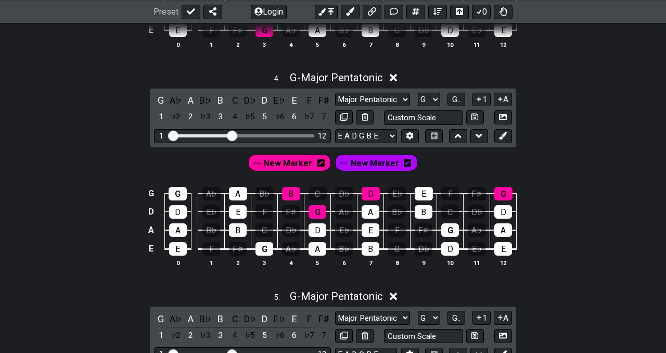
click at [404, 161] on icon at bounding box center [407, 163] width 7 height 8
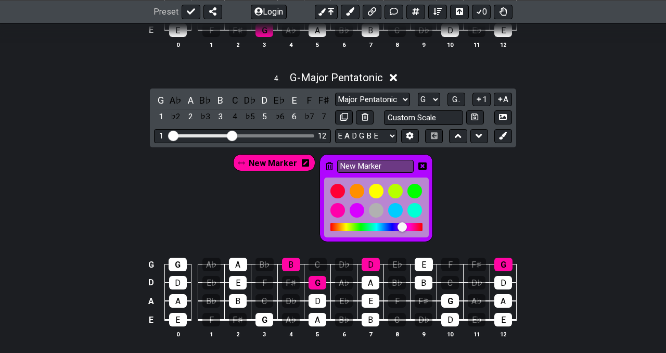
click at [327, 166] on icon at bounding box center [329, 166] width 7 height 8
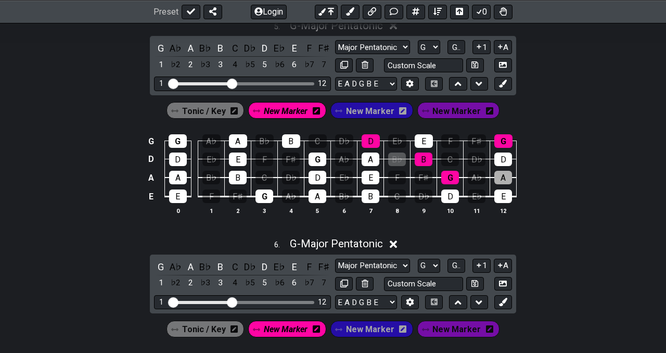
scroll to position [1065, 0]
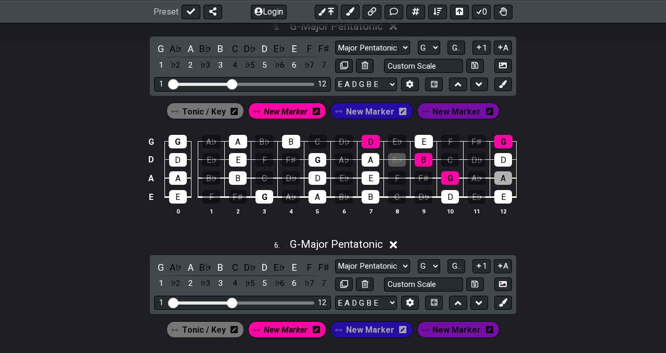
click at [406, 107] on icon at bounding box center [402, 111] width 7 height 15
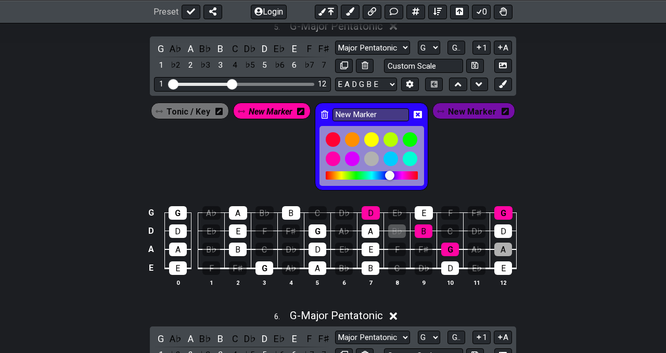
click at [325, 112] on icon at bounding box center [324, 114] width 7 height 8
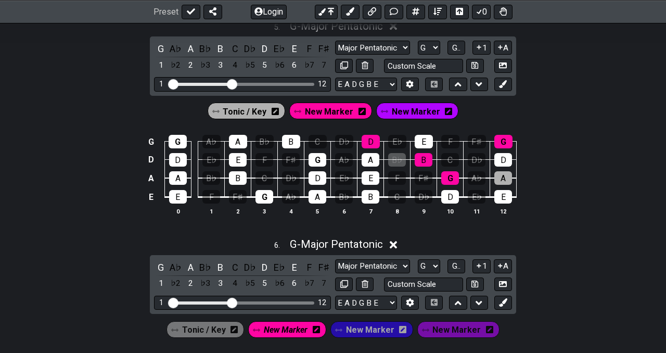
click at [445, 115] on icon at bounding box center [448, 111] width 7 height 15
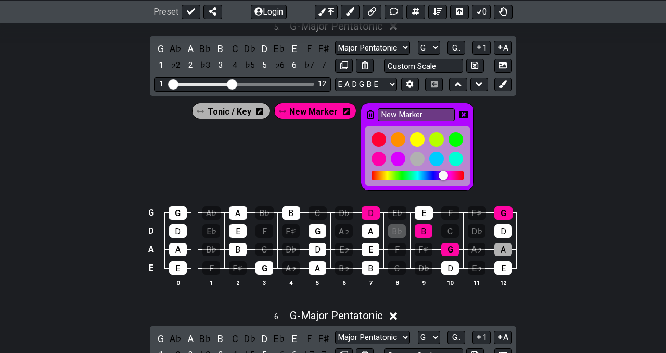
click at [368, 112] on icon at bounding box center [370, 114] width 7 height 8
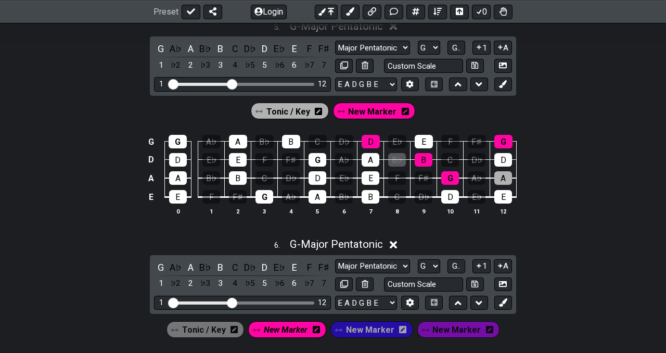
click at [320, 110] on icon at bounding box center [318, 111] width 7 height 7
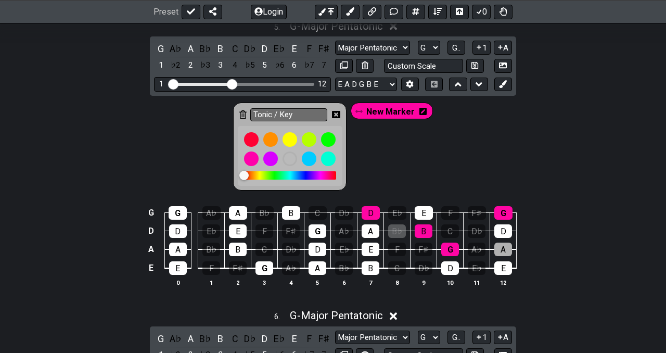
click at [241, 107] on icon at bounding box center [242, 114] width 7 height 15
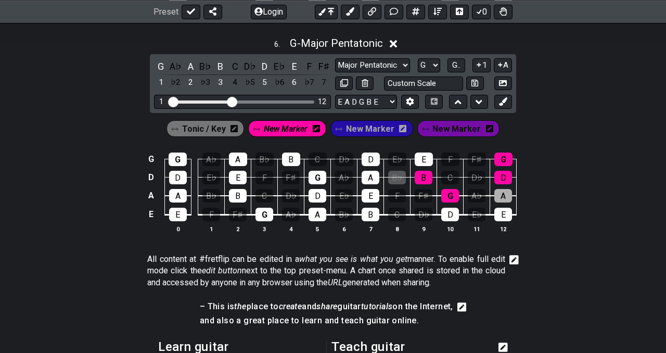
scroll to position [1291, 0]
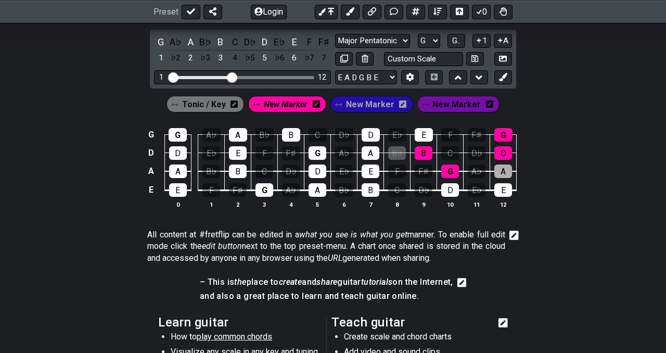
click at [235, 101] on icon at bounding box center [234, 103] width 7 height 7
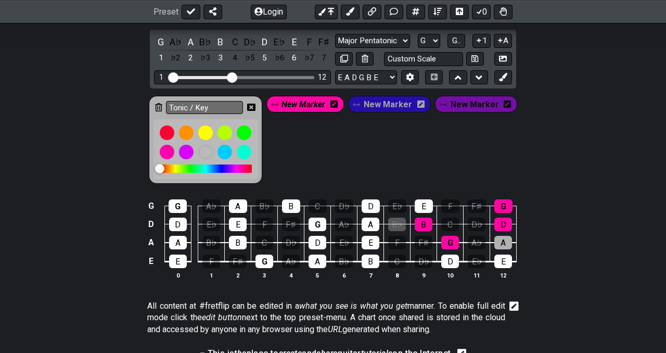
click at [158, 103] on icon at bounding box center [158, 107] width 7 height 8
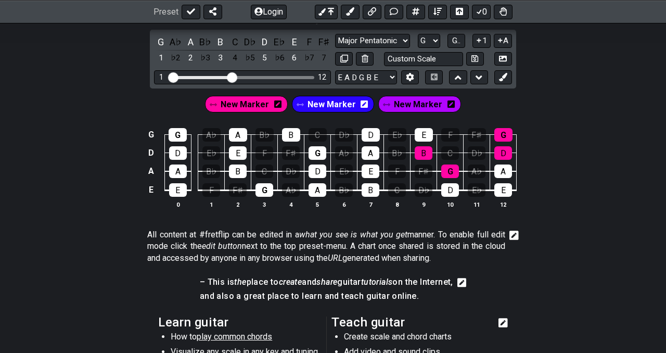
click at [361, 104] on icon at bounding box center [364, 103] width 7 height 7
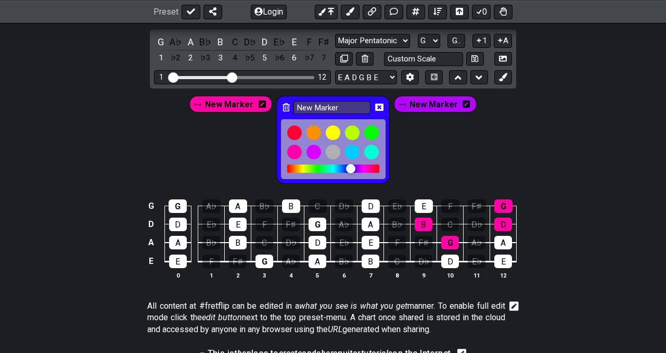
click at [288, 104] on icon at bounding box center [286, 107] width 7 height 8
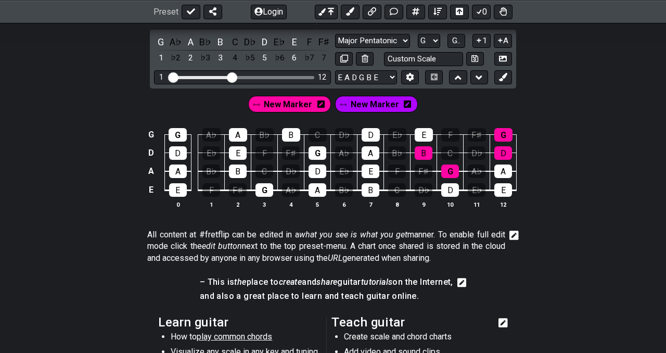
click at [408, 103] on icon at bounding box center [407, 103] width 7 height 7
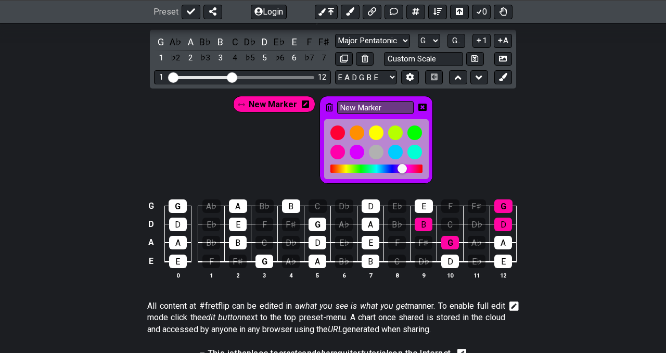
click at [327, 106] on icon at bounding box center [329, 107] width 7 height 8
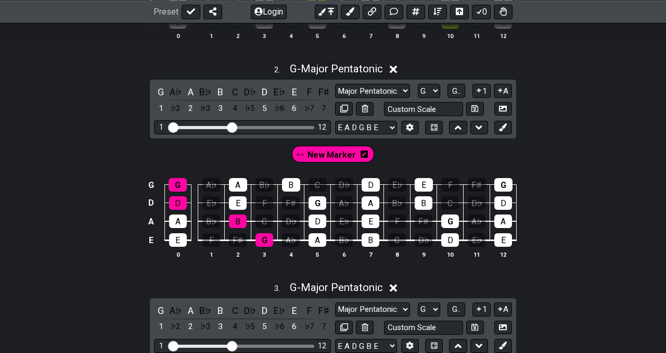
scroll to position [365, 0]
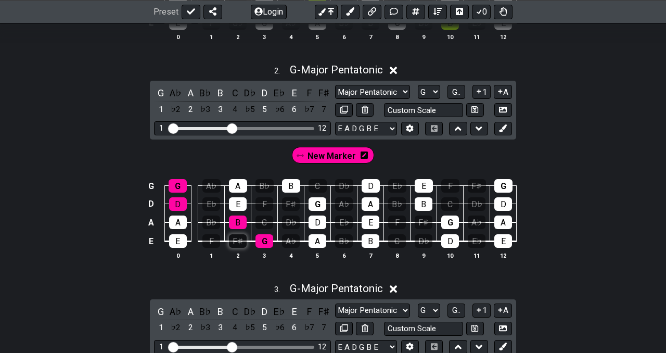
drag, startPoint x: 130, startPoint y: 167, endPoint x: 233, endPoint y: 246, distance: 130.3
click at [233, 246] on div "G G A♭ A B♭ B C D♭ D E♭ E F F♯ G D D E♭ E F F♯ G A♭ A B♭ B C D♭ D A A B♭ B C D♭…" at bounding box center [333, 220] width 666 height 108
click at [502, 110] on icon at bounding box center [503, 110] width 8 height 8
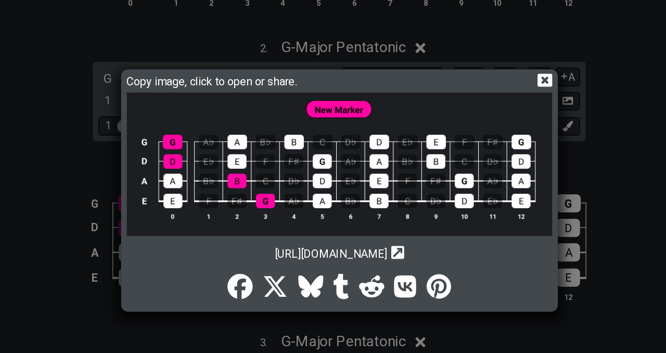
click at [488, 94] on icon at bounding box center [486, 95] width 11 height 10
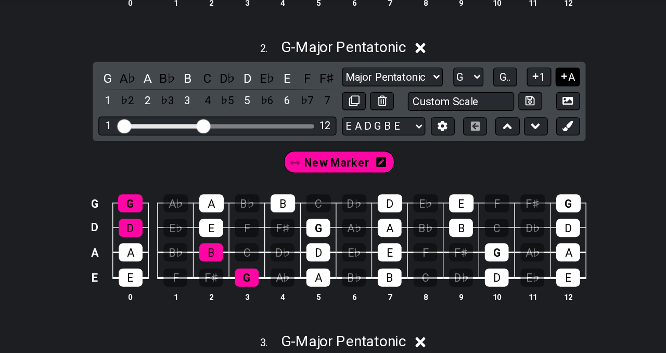
click at [501, 90] on icon at bounding box center [501, 91] width 10 height 8
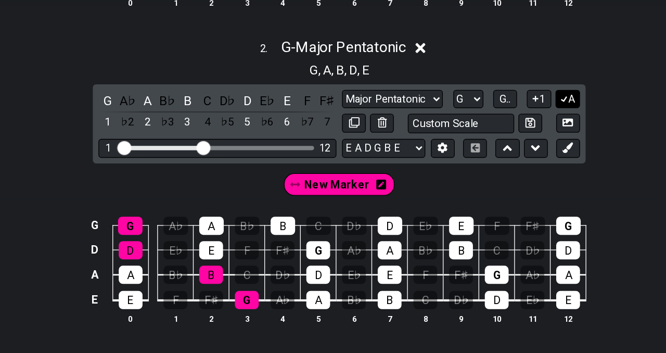
click at [505, 106] on button "A" at bounding box center [503, 109] width 18 height 14
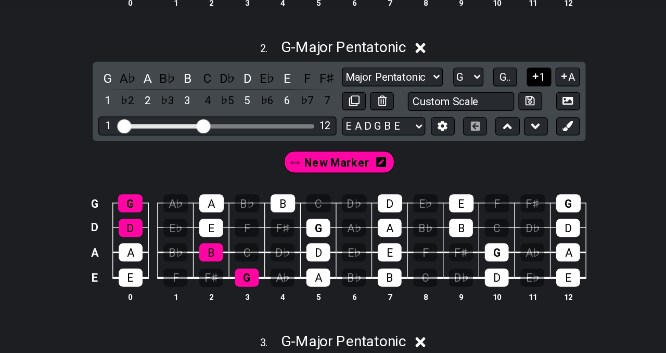
click at [481, 90] on icon at bounding box center [479, 91] width 10 height 8
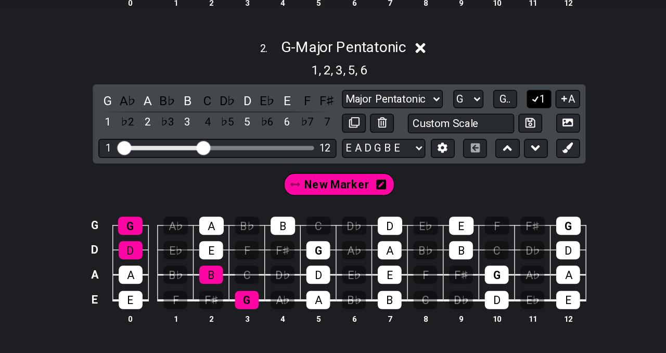
click at [483, 106] on button "1" at bounding box center [482, 109] width 18 height 14
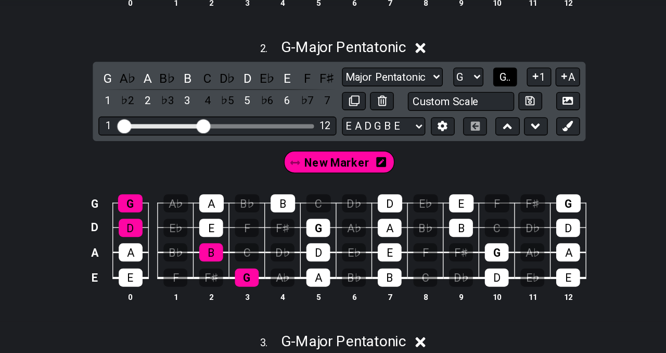
click at [461, 91] on span "G.." at bounding box center [456, 91] width 8 height 9
click at [460, 91] on span "1..7" at bounding box center [456, 91] width 12 height 9
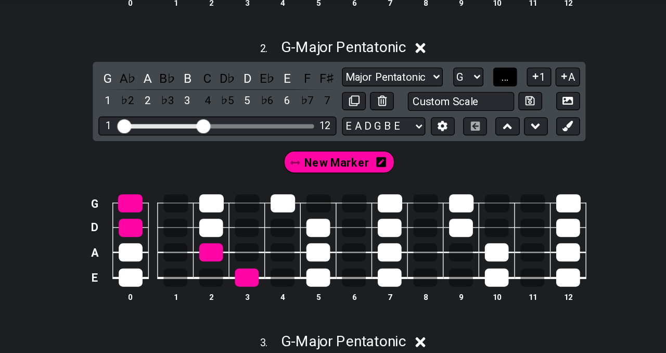
click at [456, 91] on span "..." at bounding box center [456, 91] width 5 height 9
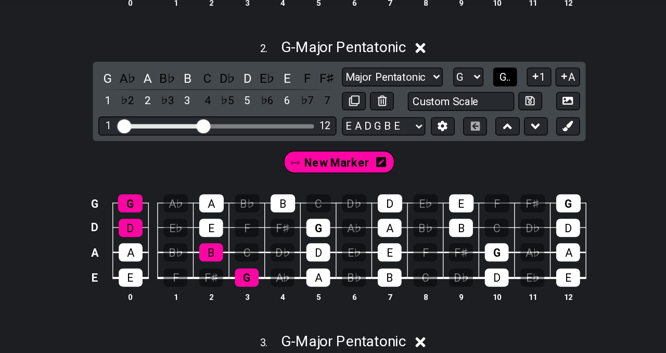
click at [456, 91] on span "G.." at bounding box center [456, 91] width 8 height 9
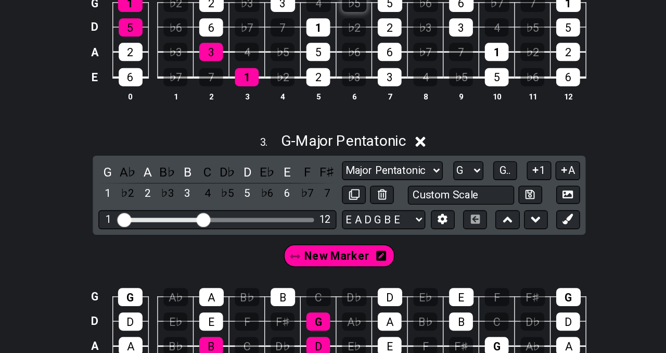
scroll to position [539, 0]
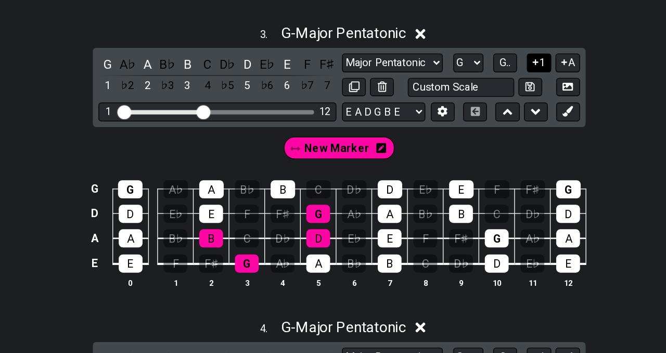
click at [482, 134] on button "1" at bounding box center [482, 137] width 18 height 14
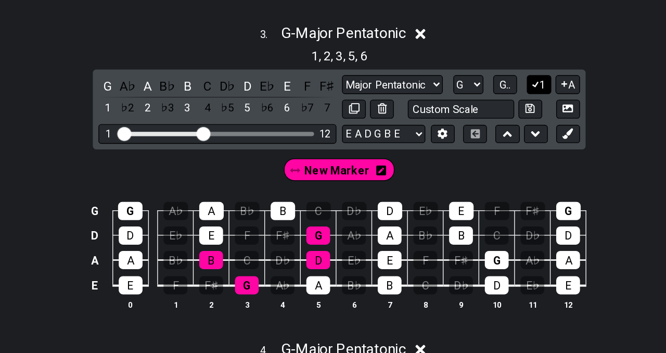
click at [481, 153] on icon at bounding box center [479, 153] width 10 height 8
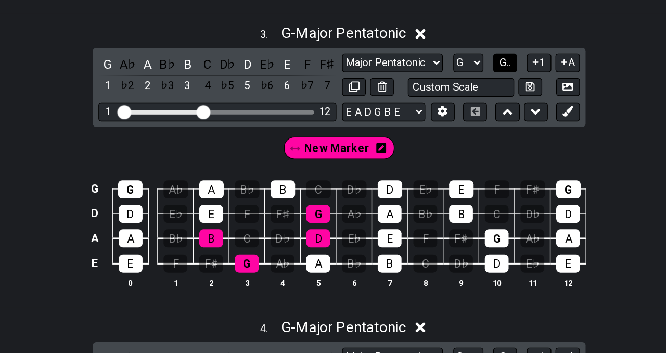
click at [461, 137] on button "G.." at bounding box center [457, 137] width 18 height 14
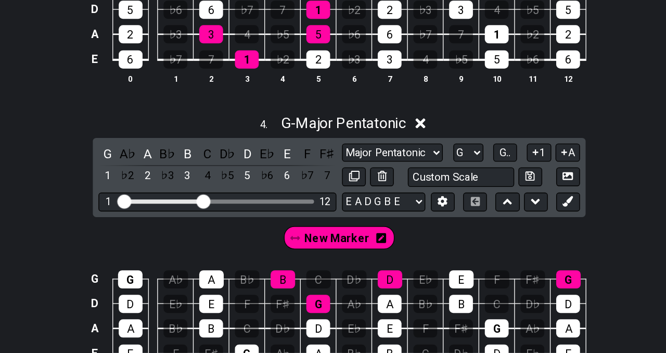
scroll to position [708, 0]
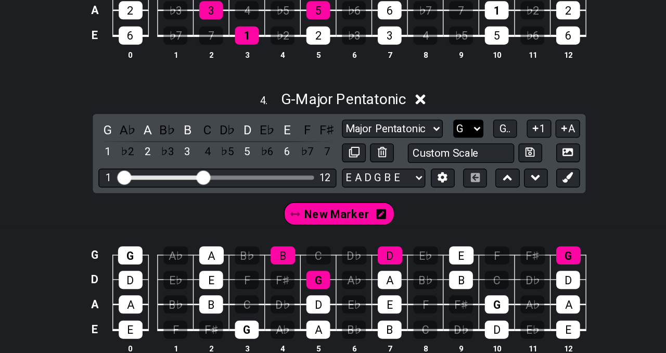
click at [430, 185] on select "A♭ A A♯ B♭ B C C♯ D♭ D D♯ E♭ E F F♯ G♭ G G♯" at bounding box center [429, 187] width 22 height 14
click at [418, 180] on select "A♭ A A♯ B♭ B C C♯ D♭ D D♯ E♭ E F F♯ G♭ G G♯" at bounding box center [429, 187] width 22 height 14
click at [453, 185] on span "G.." at bounding box center [456, 186] width 8 height 9
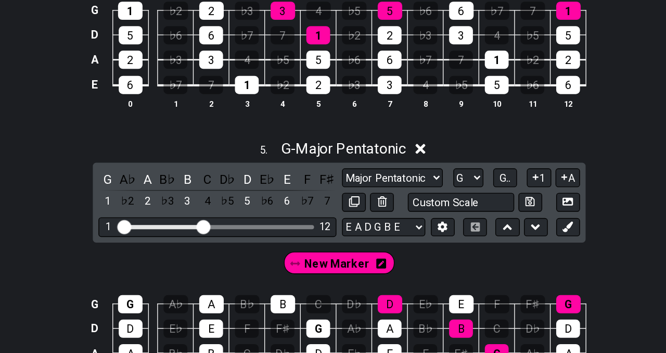
scroll to position [943, 0]
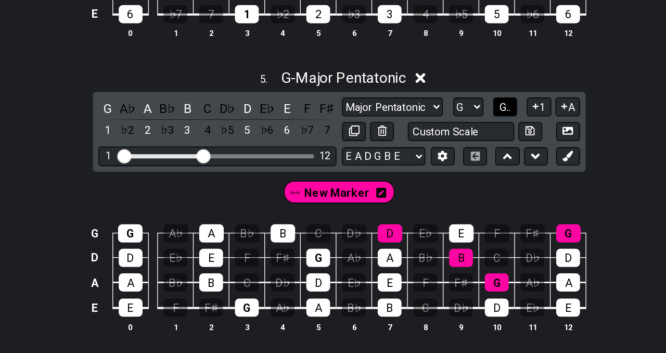
click at [454, 170] on span "G.." at bounding box center [456, 170] width 8 height 9
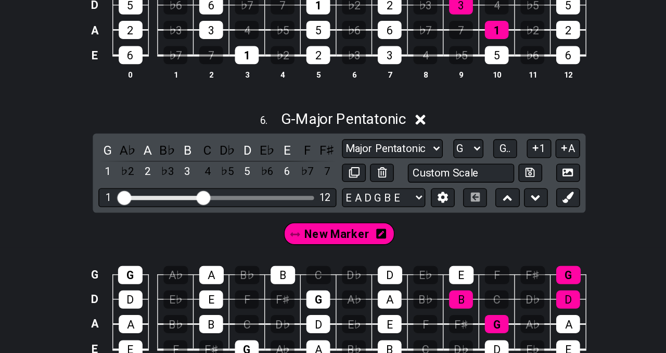
scroll to position [1175, 0]
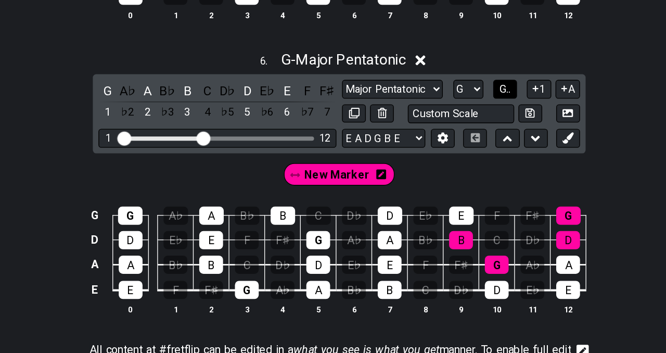
click at [453, 156] on span "G.." at bounding box center [456, 156] width 8 height 9
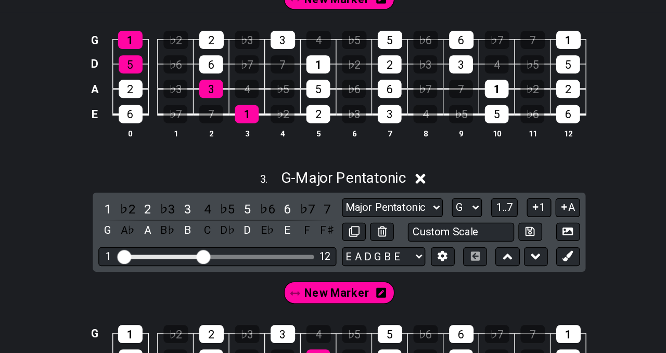
scroll to position [431, 0]
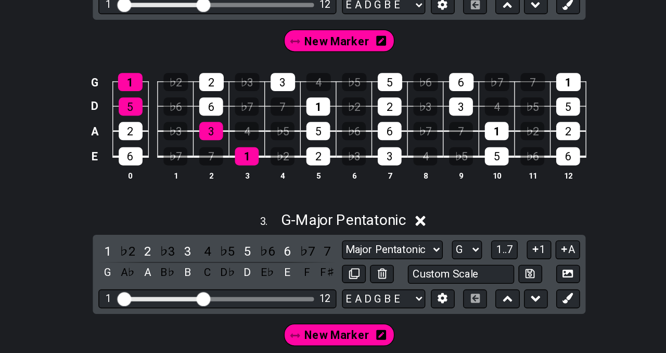
click at [359, 170] on td "3" at bounding box center [371, 166] width 27 height 19
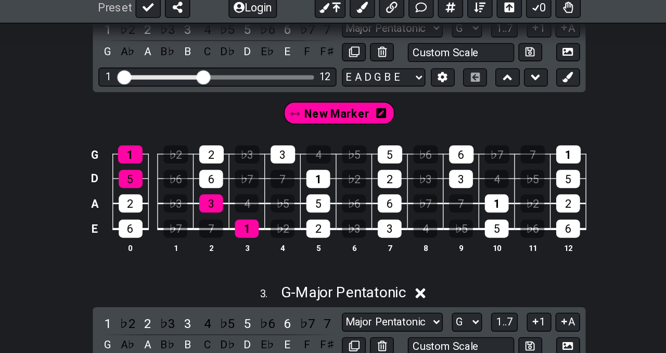
scroll to position [306, 0]
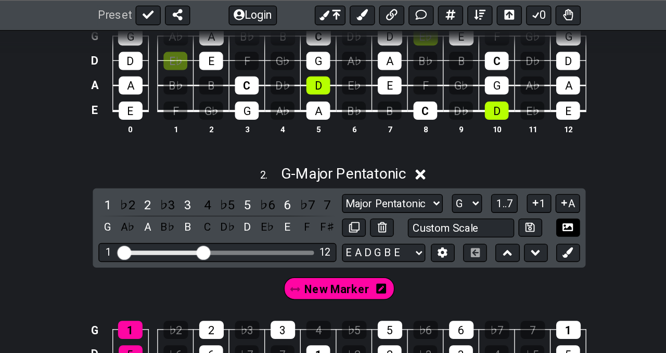
click at [505, 167] on icon at bounding box center [503, 169] width 8 height 8
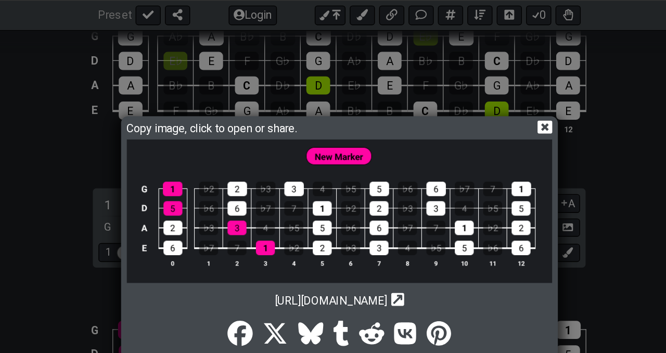
click at [486, 95] on icon at bounding box center [486, 94] width 11 height 11
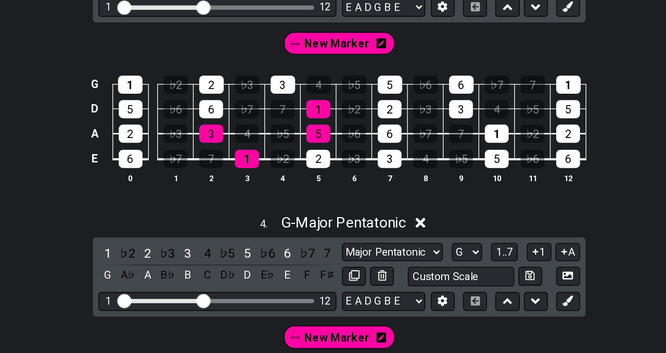
scroll to position [616, 0]
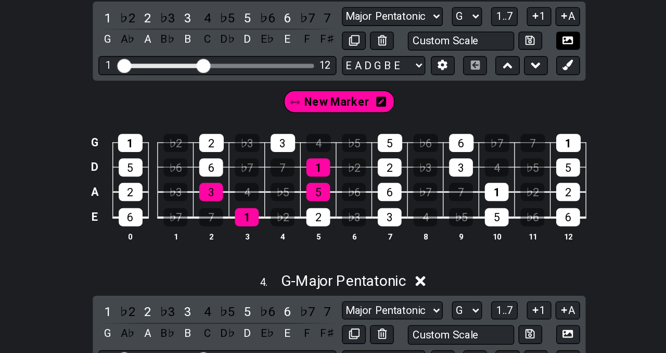
click at [502, 75] on icon at bounding box center [503, 77] width 8 height 6
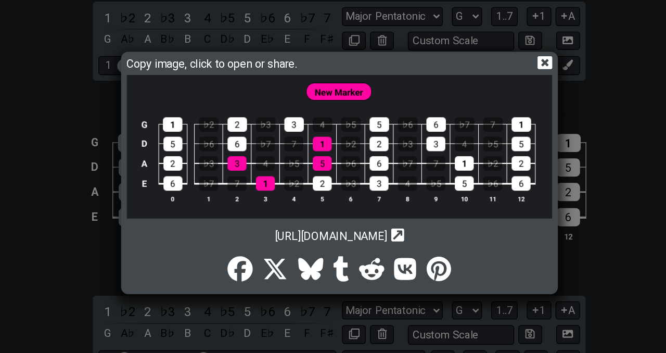
click at [486, 95] on icon at bounding box center [486, 94] width 11 height 11
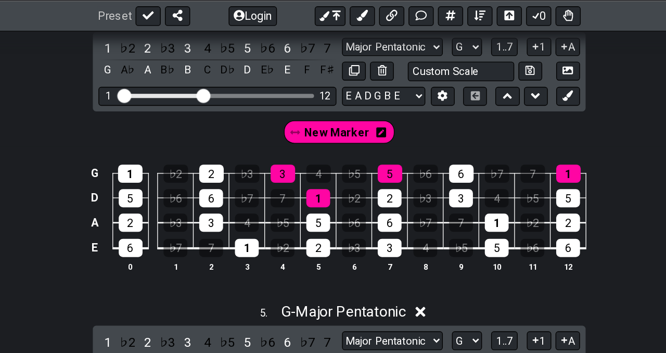
scroll to position [834, 0]
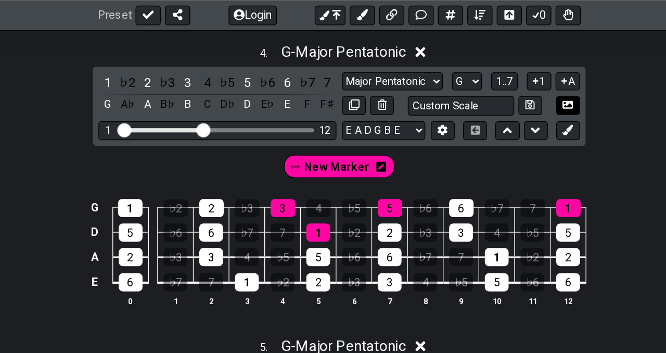
click at [499, 78] on icon at bounding box center [503, 78] width 8 height 6
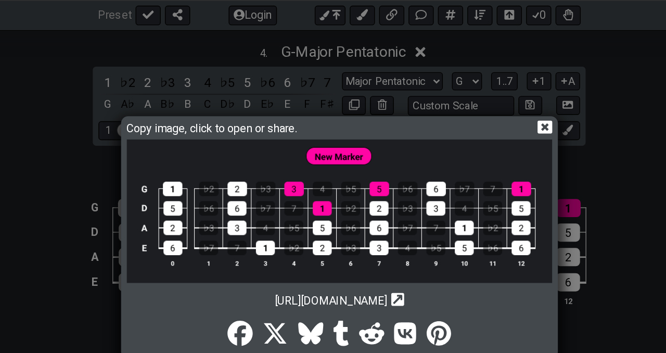
click at [489, 93] on icon at bounding box center [486, 95] width 11 height 10
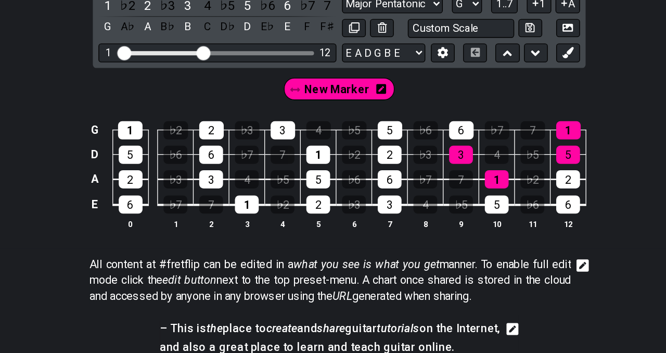
scroll to position [1238, 0]
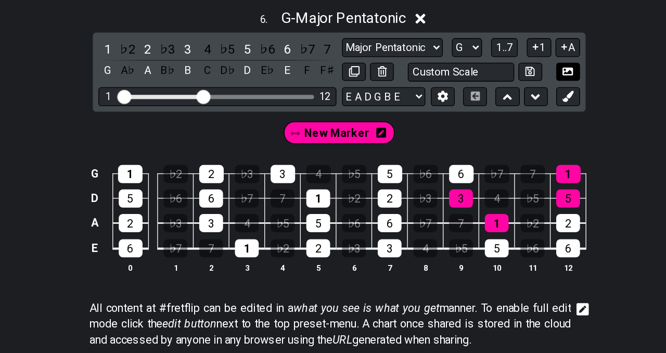
click at [508, 110] on button at bounding box center [504, 112] width 18 height 14
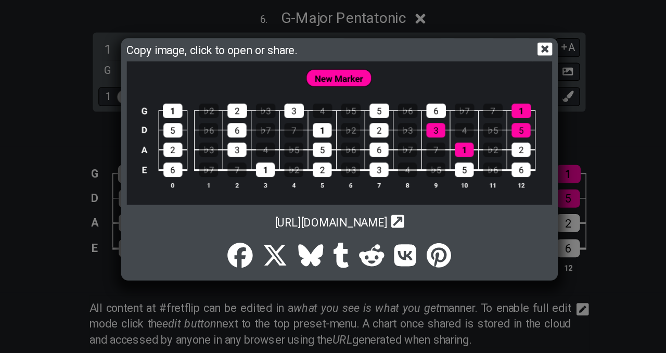
click at [485, 94] on icon at bounding box center [486, 94] width 11 height 11
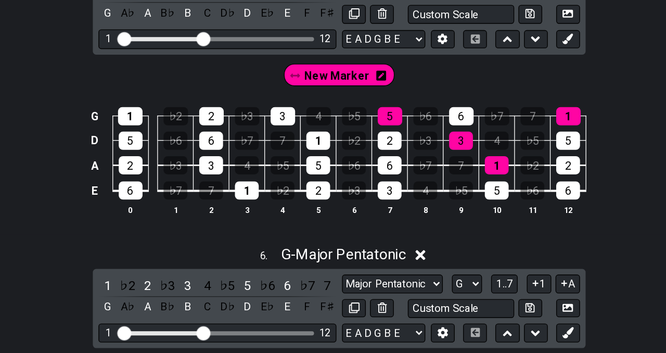
scroll to position [1029, 0]
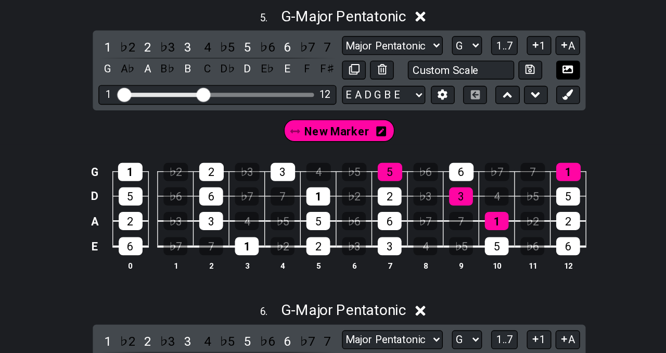
click at [499, 102] on icon at bounding box center [503, 101] width 8 height 8
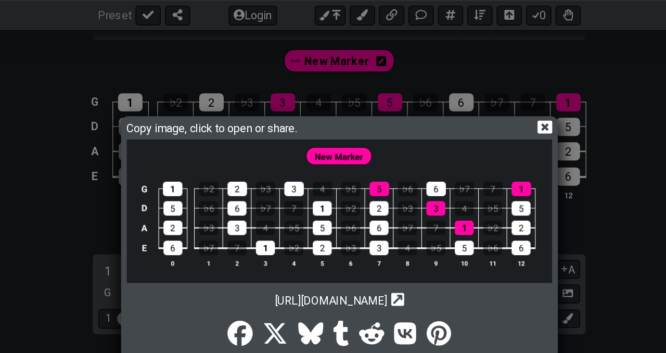
scroll to position [862, 0]
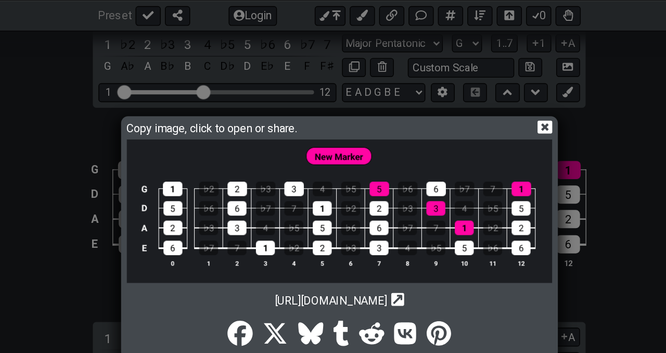
click at [485, 95] on icon at bounding box center [486, 94] width 11 height 11
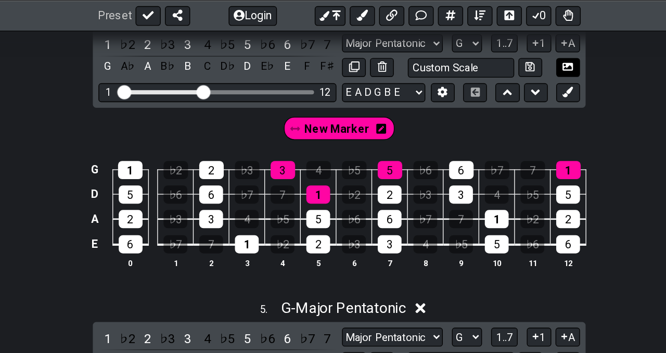
click at [505, 46] on icon at bounding box center [503, 50] width 8 height 8
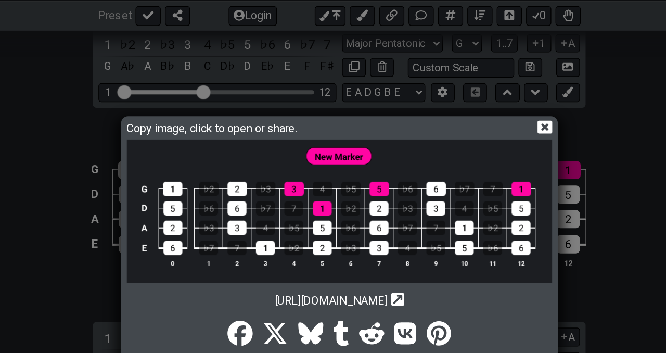
click at [484, 95] on icon at bounding box center [486, 94] width 11 height 11
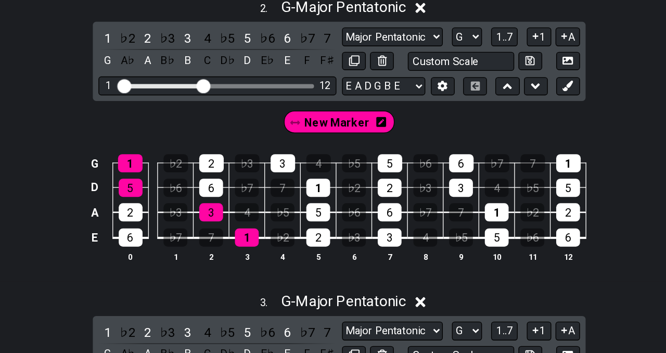
scroll to position [348, 0]
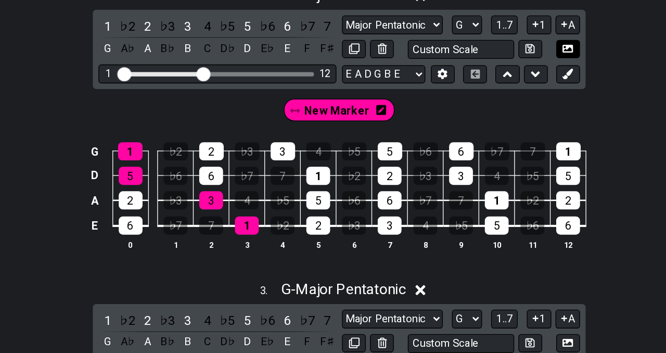
click at [506, 124] on icon at bounding box center [503, 127] width 8 height 6
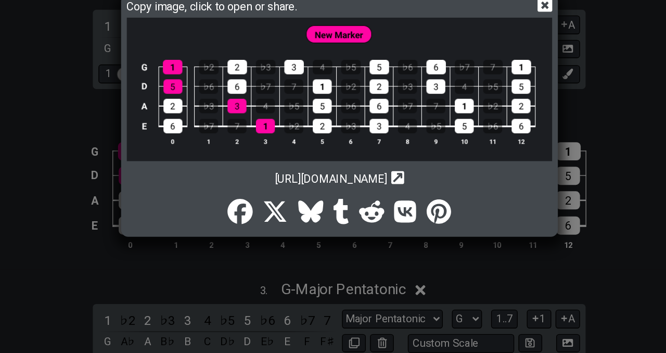
click at [486, 95] on icon at bounding box center [486, 94] width 11 height 11
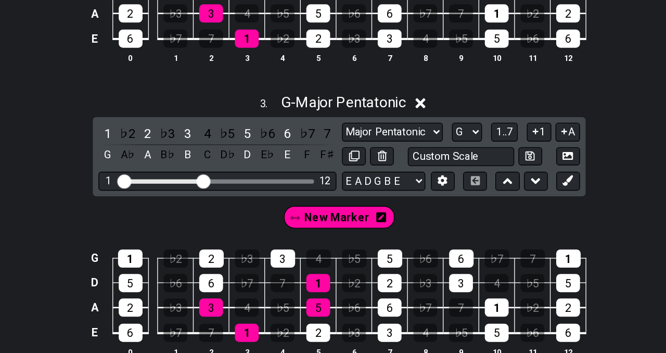
scroll to position [533, 0]
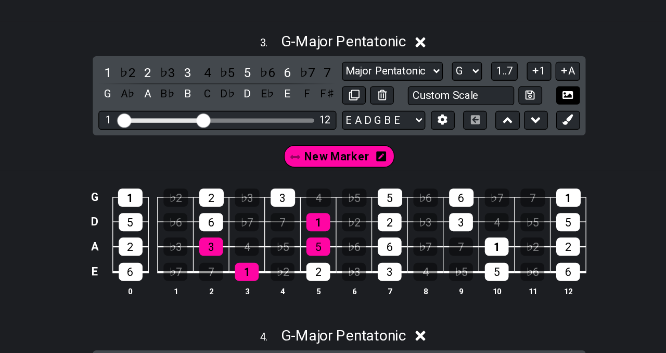
click at [504, 161] on icon at bounding box center [503, 161] width 8 height 6
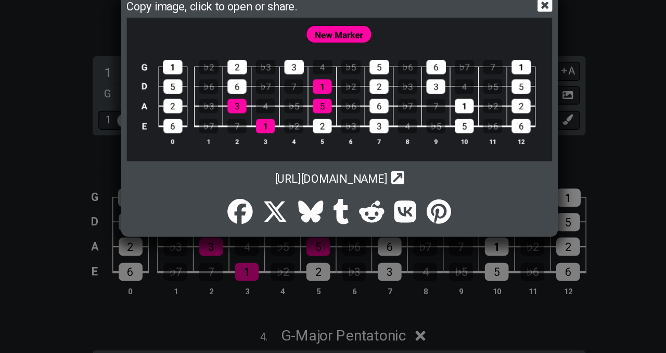
click at [488, 95] on icon at bounding box center [486, 95] width 11 height 10
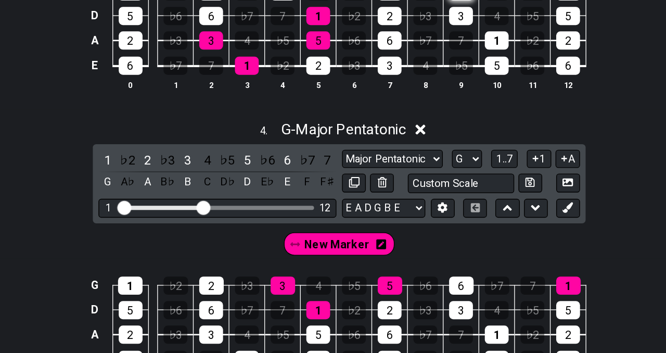
scroll to position [774, 0]
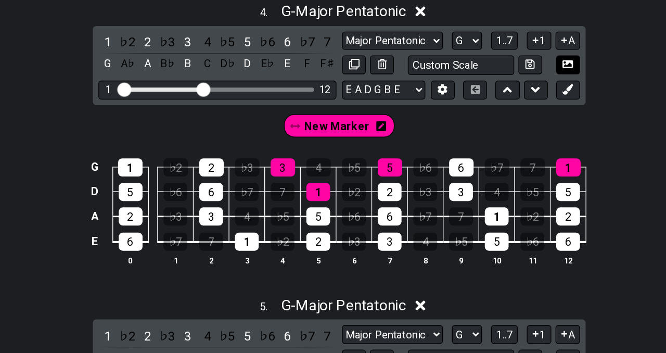
click at [501, 140] on icon at bounding box center [503, 138] width 8 height 8
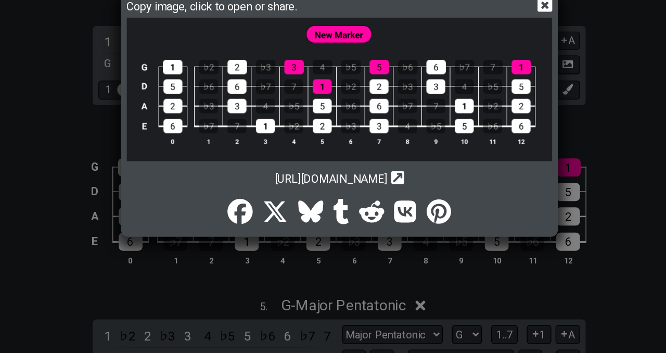
click at [483, 97] on icon at bounding box center [486, 95] width 11 height 10
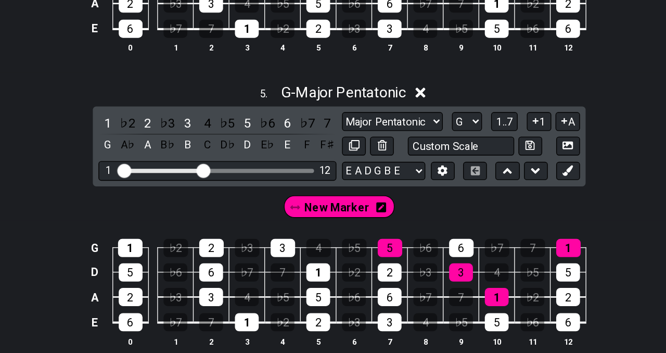
scroll to position [981, 0]
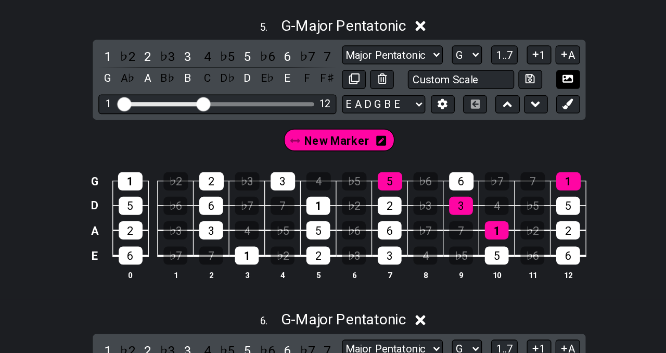
click at [501, 146] on icon at bounding box center [503, 149] width 8 height 6
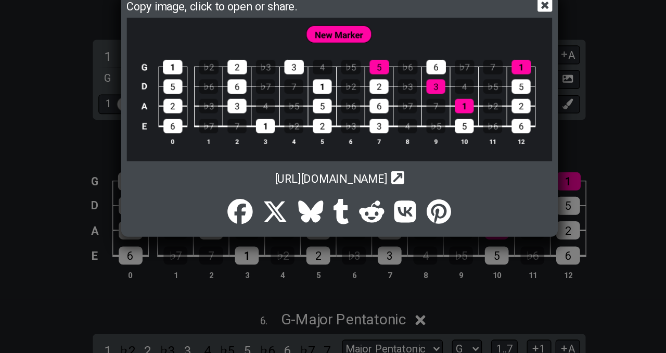
click at [485, 95] on icon at bounding box center [486, 94] width 11 height 11
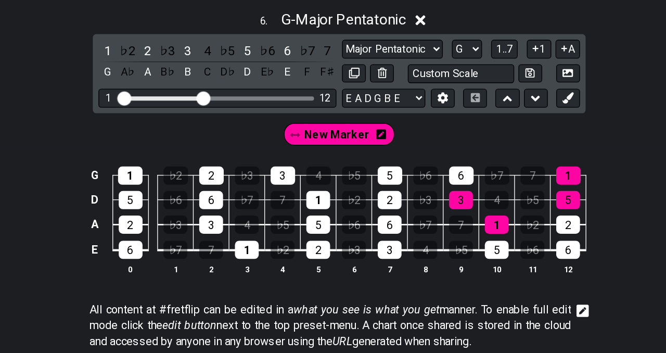
scroll to position [1208, 0]
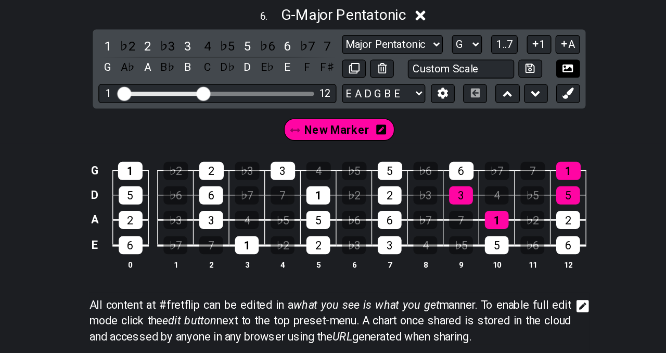
click at [500, 142] on icon at bounding box center [503, 141] width 8 height 6
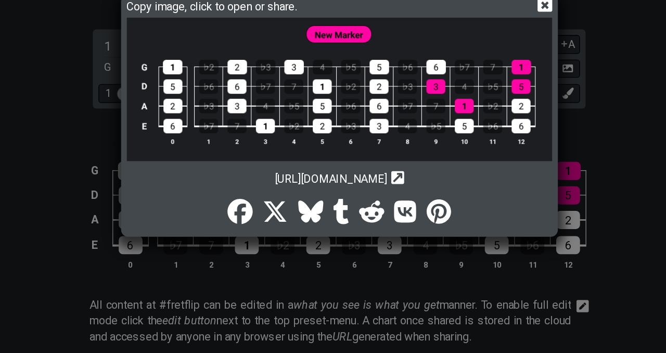
click at [407, 154] on img at bounding box center [333, 157] width 317 height 107
click at [486, 94] on icon at bounding box center [486, 94] width 11 height 11
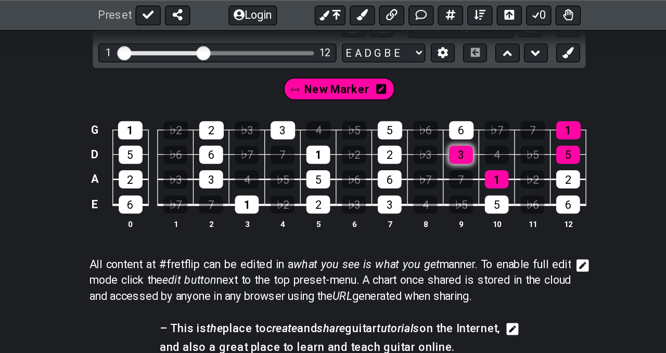
scroll to position [1225, 0]
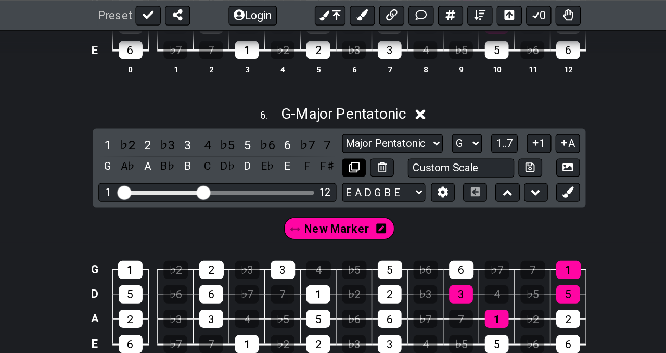
click at [342, 124] on icon at bounding box center [344, 124] width 8 height 8
select select "Major Pentatonic"
select select "G"
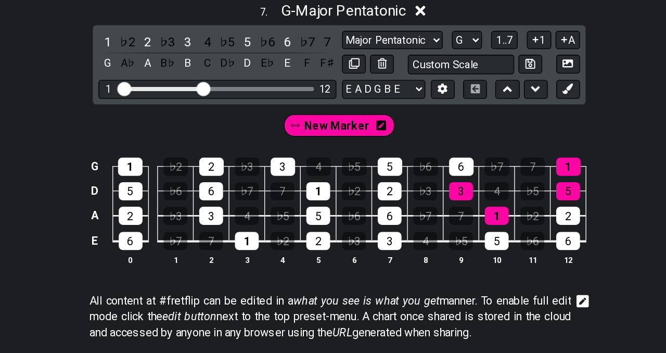
scroll to position [1471, 0]
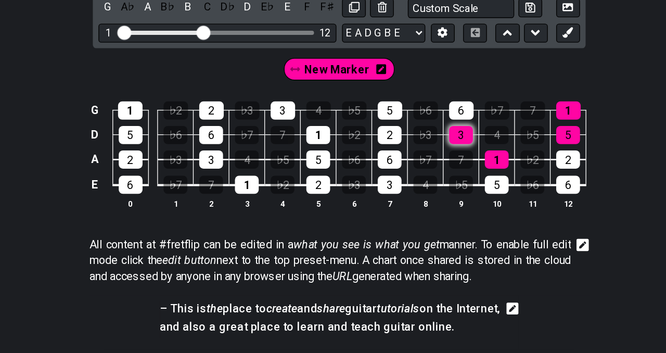
click at [428, 190] on div "3" at bounding box center [424, 191] width 18 height 14
click at [454, 204] on div "1" at bounding box center [450, 210] width 18 height 14
click at [456, 204] on div "1" at bounding box center [450, 210] width 18 height 14
click at [454, 204] on div "1" at bounding box center [450, 210] width 18 height 14
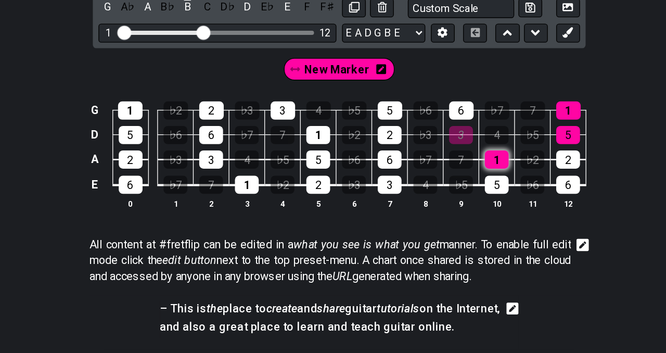
click at [454, 204] on div "1" at bounding box center [450, 210] width 18 height 14
click at [336, 138] on span "New Marker" at bounding box center [332, 142] width 48 height 15
click at [424, 185] on div "3" at bounding box center [424, 191] width 18 height 14
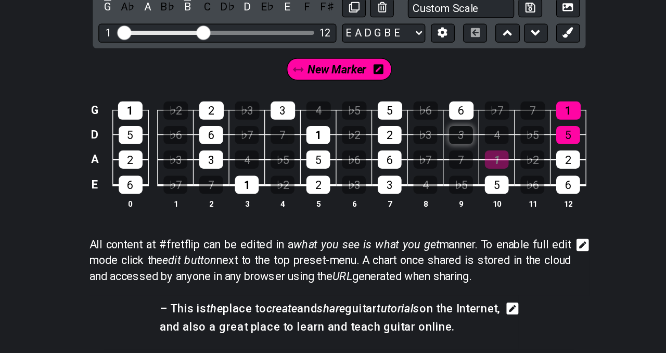
click at [426, 191] on div "3" at bounding box center [424, 191] width 18 height 14
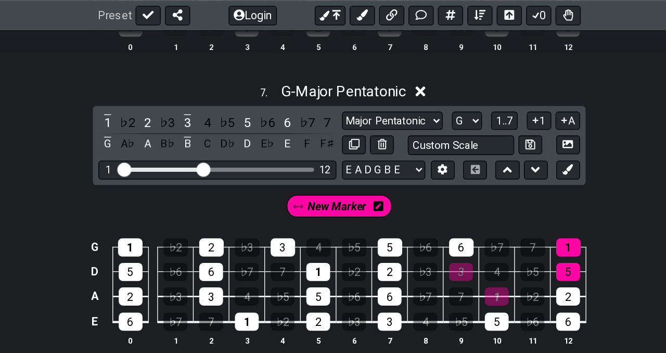
click at [300, 155] on icon at bounding box center [302, 153] width 7 height 9
click at [363, 153] on icon at bounding box center [362, 152] width 7 height 7
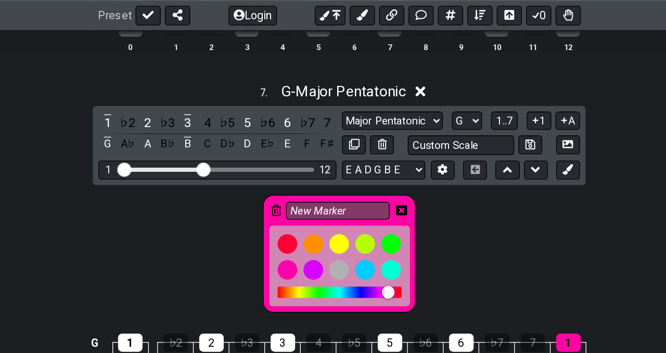
click at [283, 154] on icon at bounding box center [286, 156] width 7 height 8
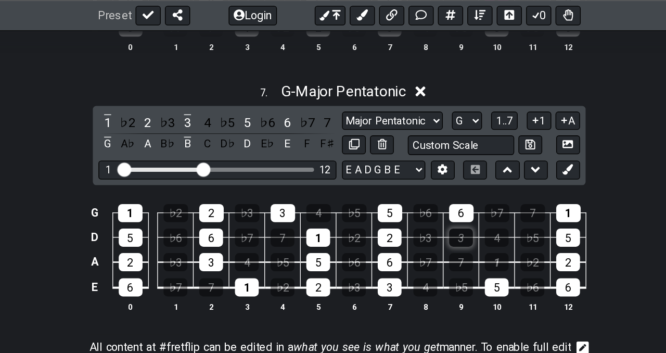
click at [421, 175] on div "3" at bounding box center [424, 177] width 18 height 14
click at [424, 190] on div "7" at bounding box center [424, 195] width 18 height 14
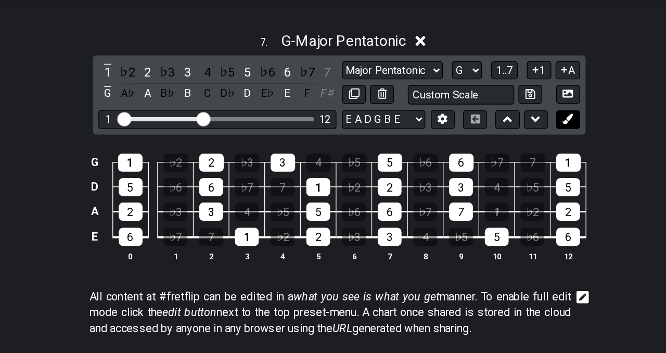
click at [508, 125] on button at bounding box center [504, 126] width 18 height 14
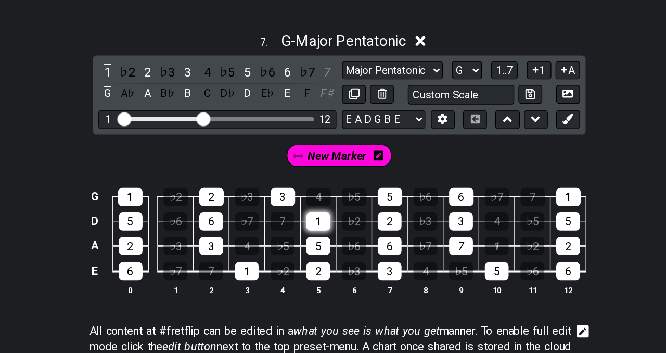
click at [319, 198] on div "1" at bounding box center [318, 202] width 18 height 14
click at [423, 195] on div "3" at bounding box center [424, 202] width 18 height 14
click at [371, 181] on div "5" at bounding box center [371, 184] width 18 height 14
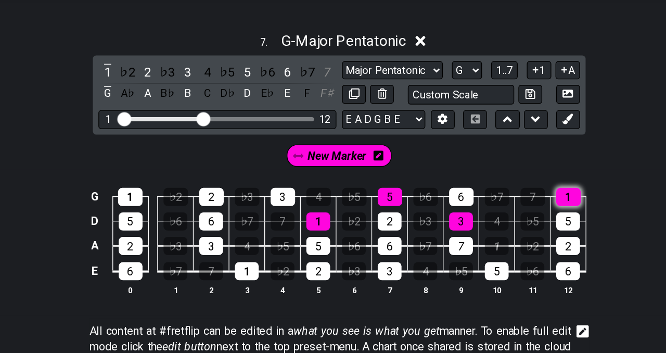
click at [505, 180] on div "1" at bounding box center [504, 184] width 18 height 14
click at [429, 199] on div "3" at bounding box center [424, 202] width 18 height 14
click at [368, 177] on div "5" at bounding box center [371, 184] width 18 height 14
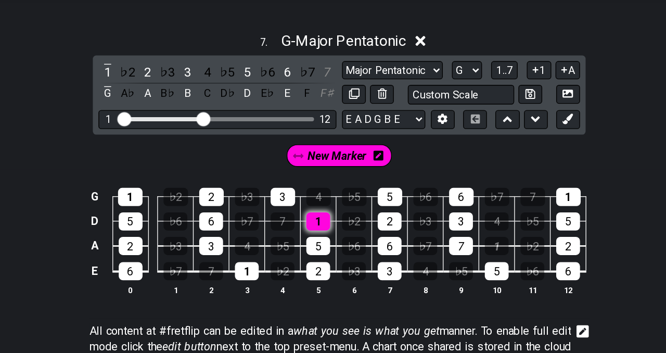
click at [324, 197] on div "1" at bounding box center [318, 202] width 18 height 14
click at [317, 198] on div "1" at bounding box center [318, 202] width 18 height 14
click at [422, 203] on div "3" at bounding box center [424, 202] width 18 height 14
click at [421, 201] on div "3" at bounding box center [424, 202] width 18 height 14
click at [324, 200] on div "1" at bounding box center [318, 202] width 18 height 14
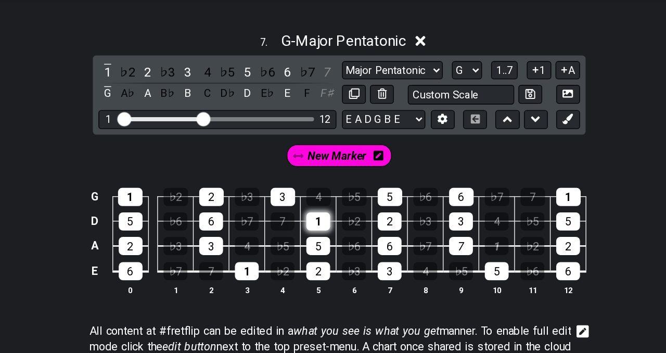
click at [319, 204] on div "1" at bounding box center [318, 202] width 18 height 14
click at [424, 206] on div "3" at bounding box center [424, 202] width 18 height 14
click at [378, 181] on div "5" at bounding box center [371, 184] width 18 height 14
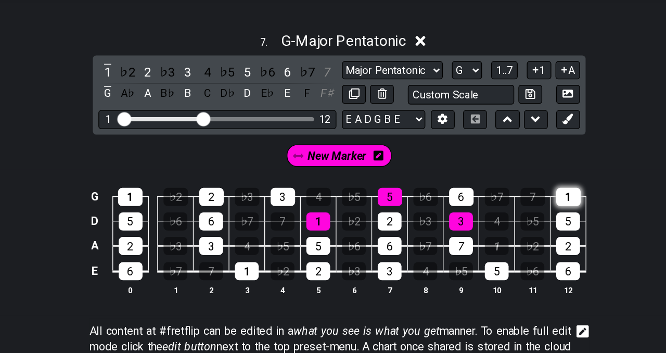
click at [501, 182] on div "1" at bounding box center [504, 184] width 18 height 14
click at [499, 104] on button at bounding box center [504, 107] width 18 height 14
